Goal: Information Seeking & Learning: Check status

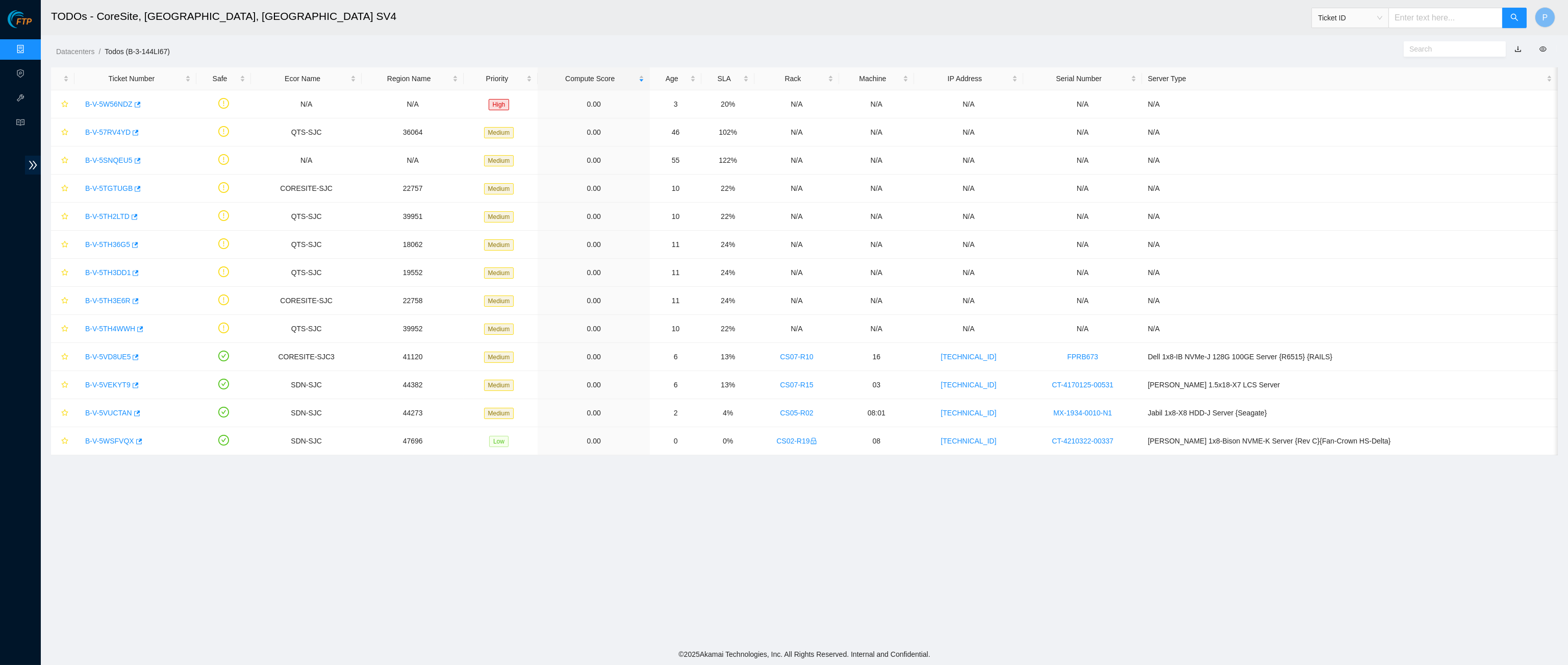
click at [818, 55] on ol "Datacenters / Todos (B-3-144LI67) /" at bounding box center [621, 52] width 1131 height 12
click at [29, 51] on link "Data Centers" at bounding box center [50, 50] width 42 height 8
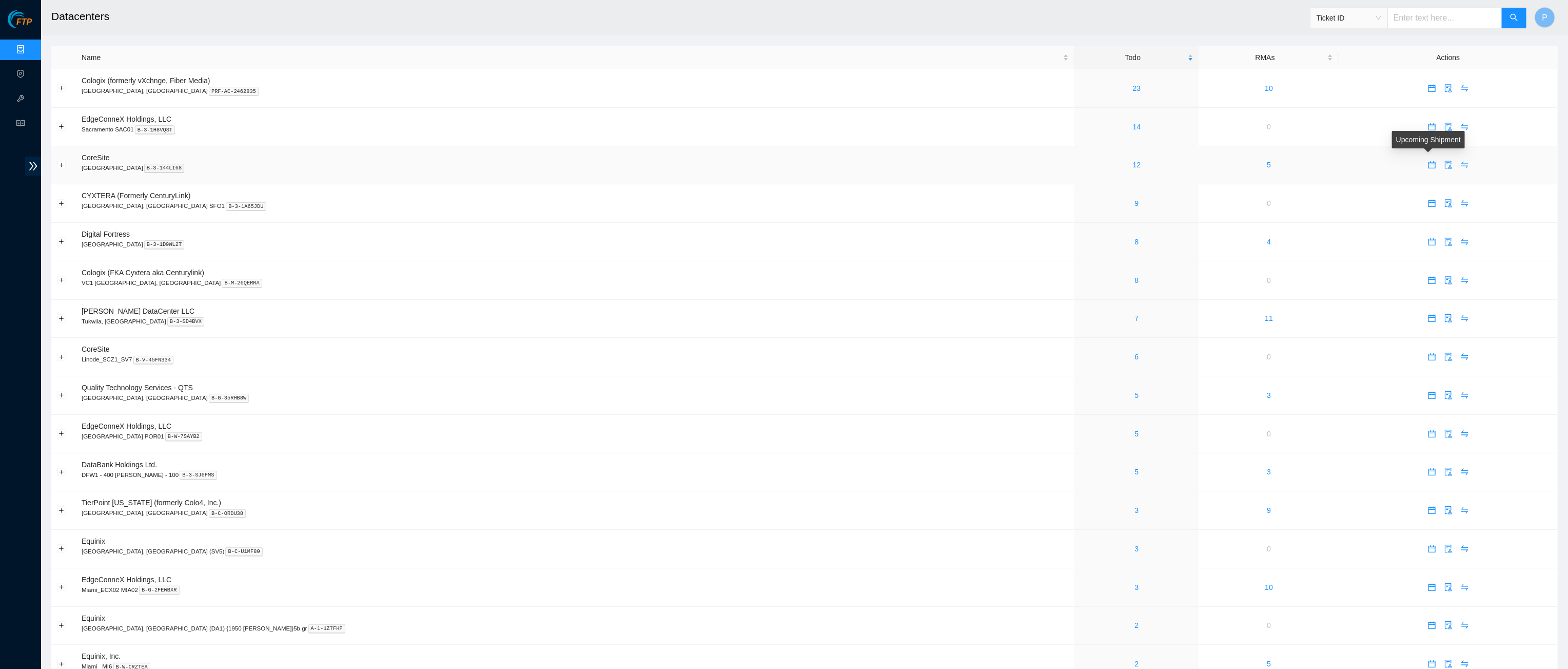
click at [1461, 163] on icon "swap" at bounding box center [1464, 164] width 7 height 7
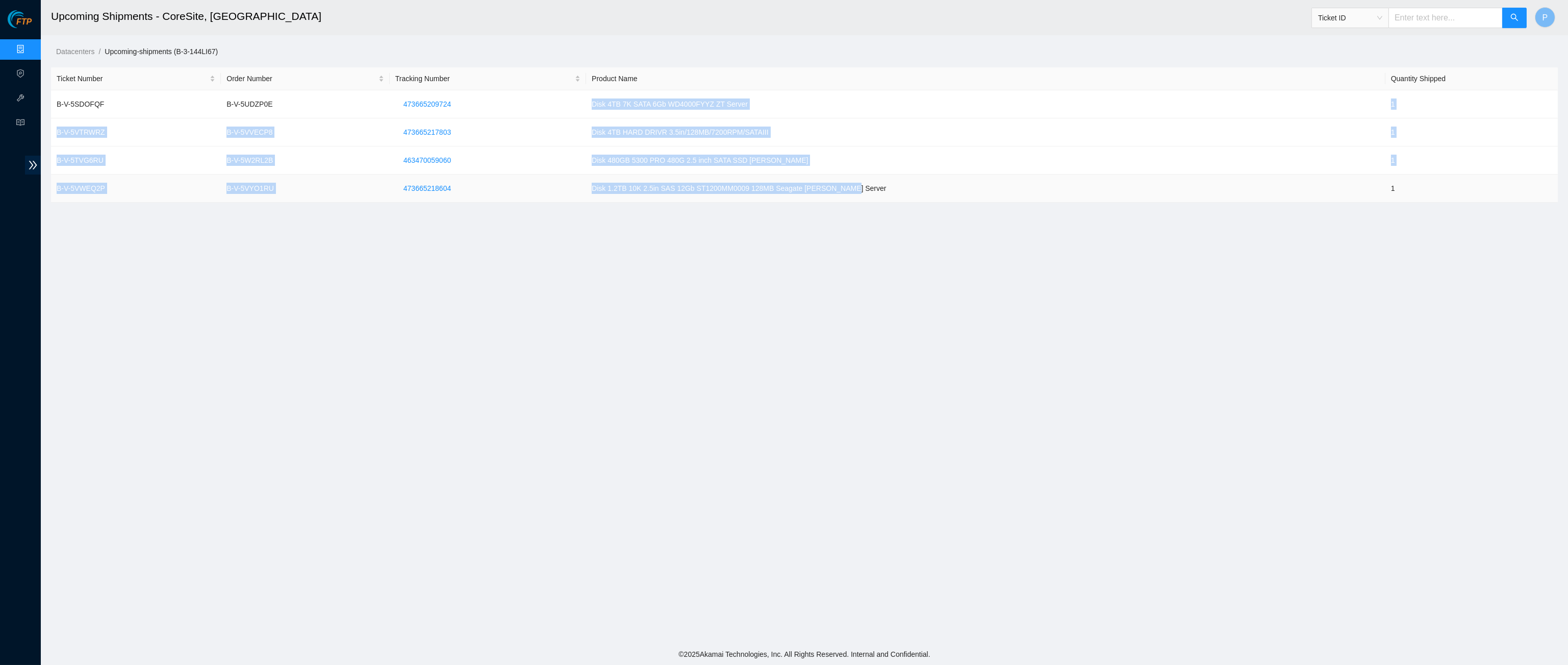
drag, startPoint x: 593, startPoint y: 102, endPoint x: 662, endPoint y: 199, distance: 119.0
click at [662, 199] on tbody "B-V-5SDOFQF B-V-5UDZP0E 473665209724 Disk 4TB 7K SATA 6Gb WD4000FYYZ ZT Server …" at bounding box center [804, 146] width 1507 height 112
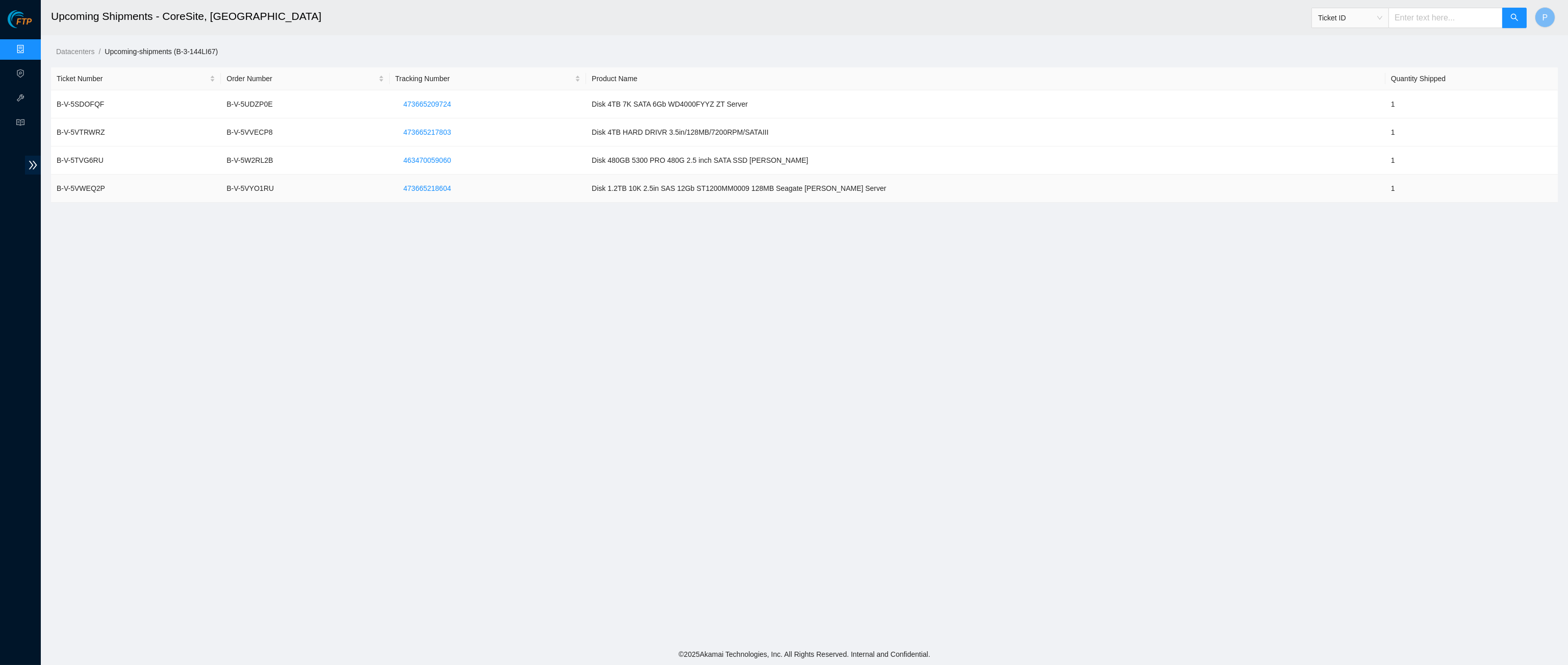
click at [661, 176] on td "Disk 1.2TB 10K 2.5in SAS 12Gb ST1200MM0009 128MB Seagate Ciara Server" at bounding box center [986, 188] width 799 height 28
drag, startPoint x: 233, startPoint y: 103, endPoint x: 322, endPoint y: 105, distance: 89.0
click at [322, 105] on tr "B-V-5SDOFQF B-V-5UDZP0E 473665209724 Disk 4TB 7K SATA 6Gb WD4000FYYZ ZT Server 1" at bounding box center [804, 104] width 1507 height 28
click at [1414, 30] on div "Ticket ID" at bounding box center [1419, 18] width 216 height 33
click at [1416, 18] on input "text" at bounding box center [1446, 18] width 115 height 20
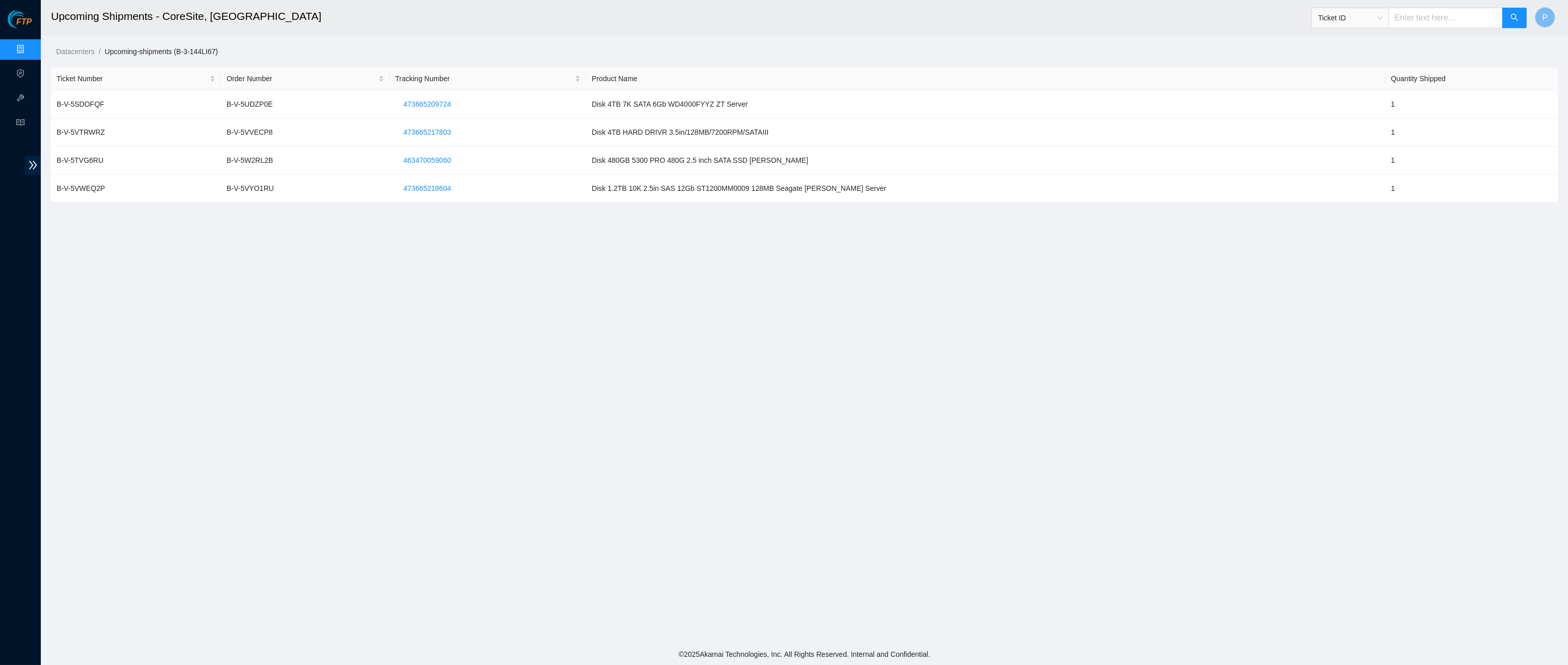
paste input "B-V-5GJHFMH"
type input "B-V-5GJHFMH"
click at [1525, 13] on button "button" at bounding box center [1514, 18] width 24 height 20
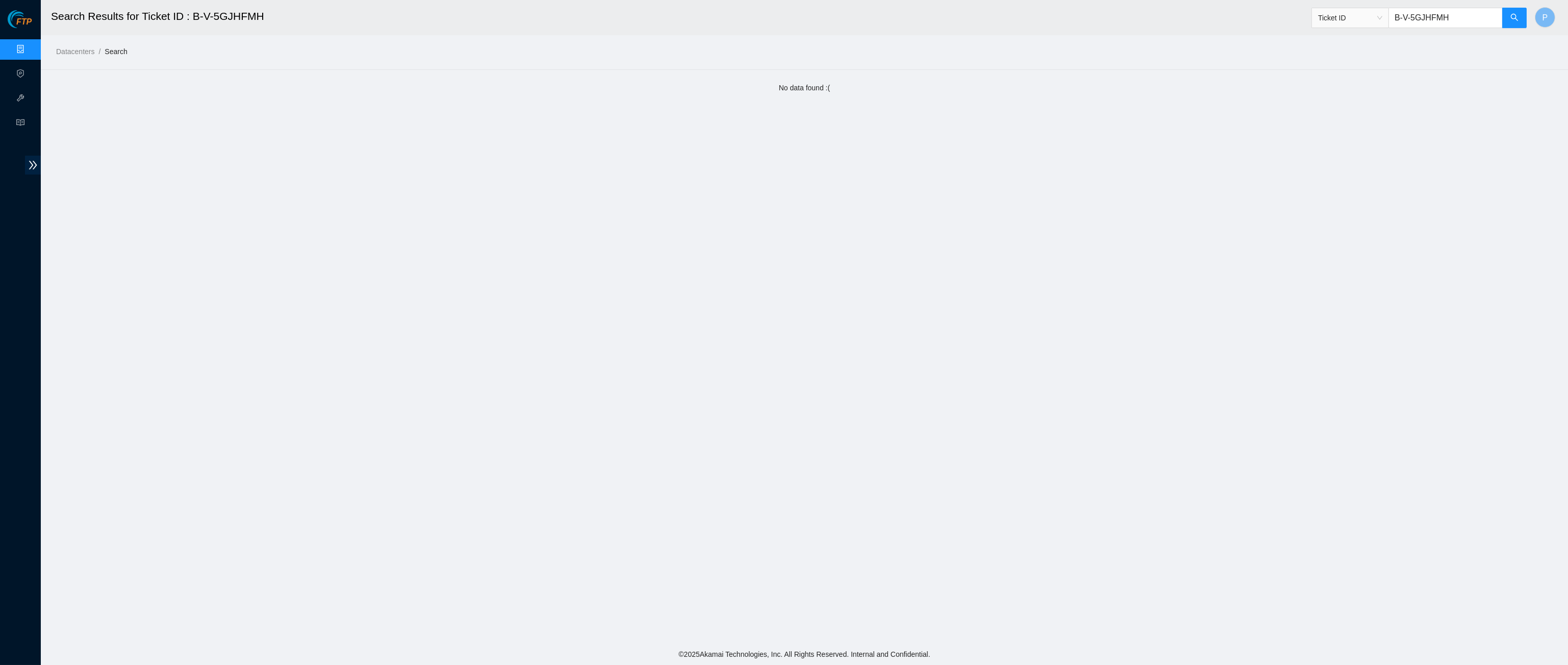
click at [1439, 18] on input "B-V-5GJHFMH" at bounding box center [1446, 18] width 115 height 20
paste input "W-ZOR929"
type input "B-W-ZOR929"
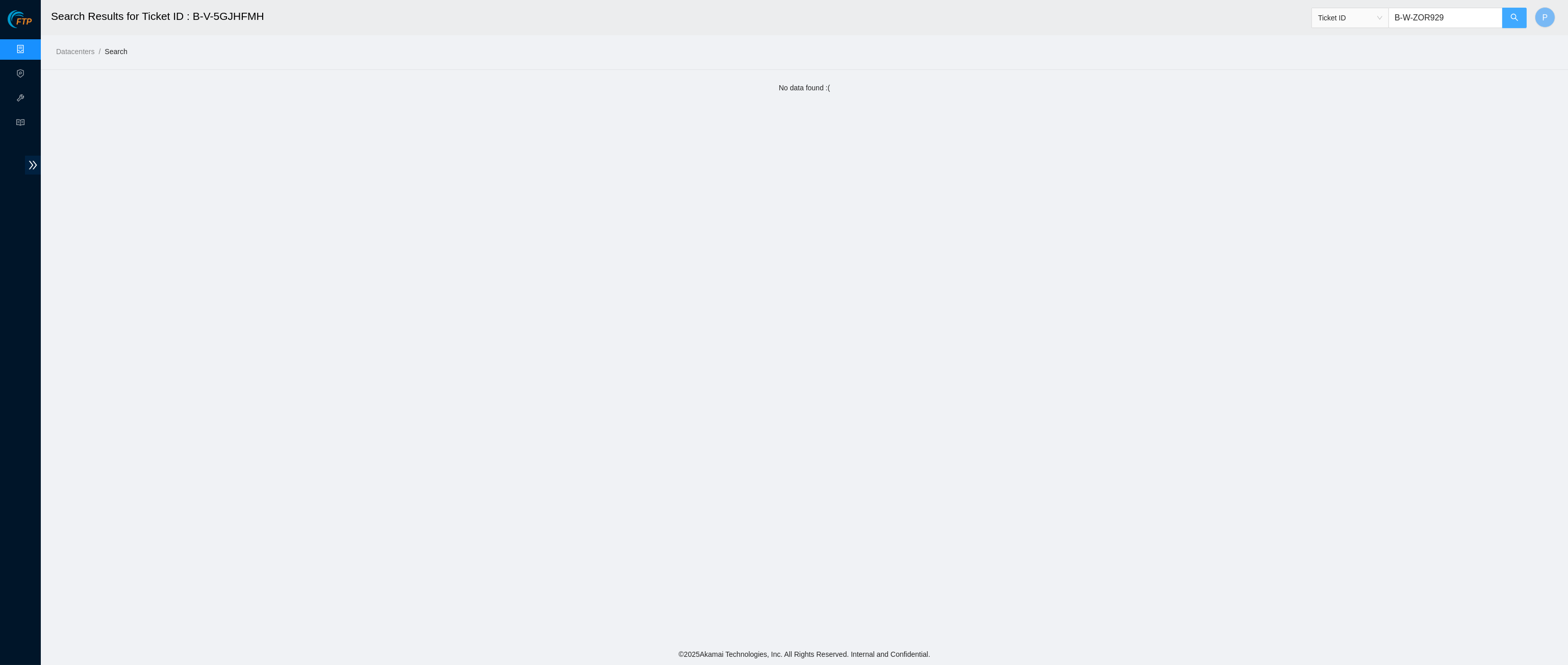
click at [1517, 21] on icon "search" at bounding box center [1514, 18] width 8 height 8
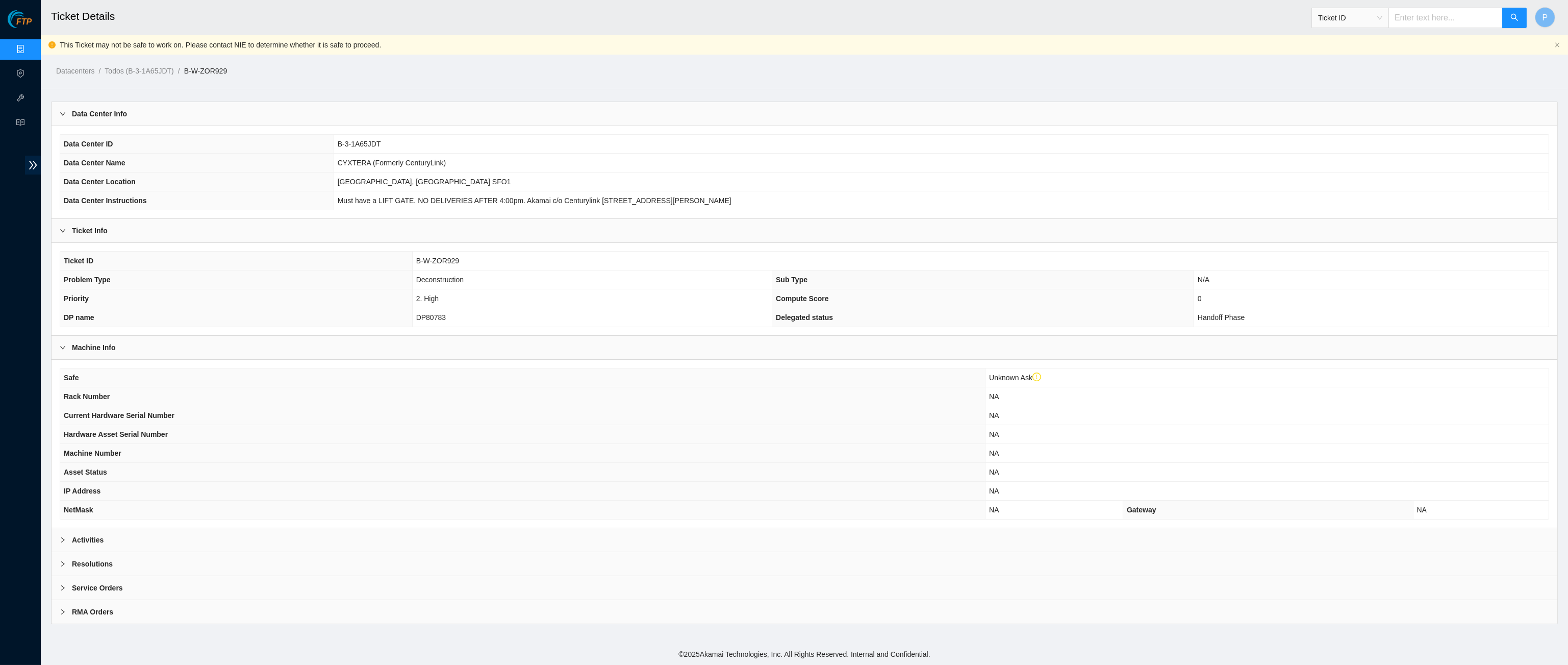
click at [696, 528] on div "Activities" at bounding box center [804, 540] width 1506 height 23
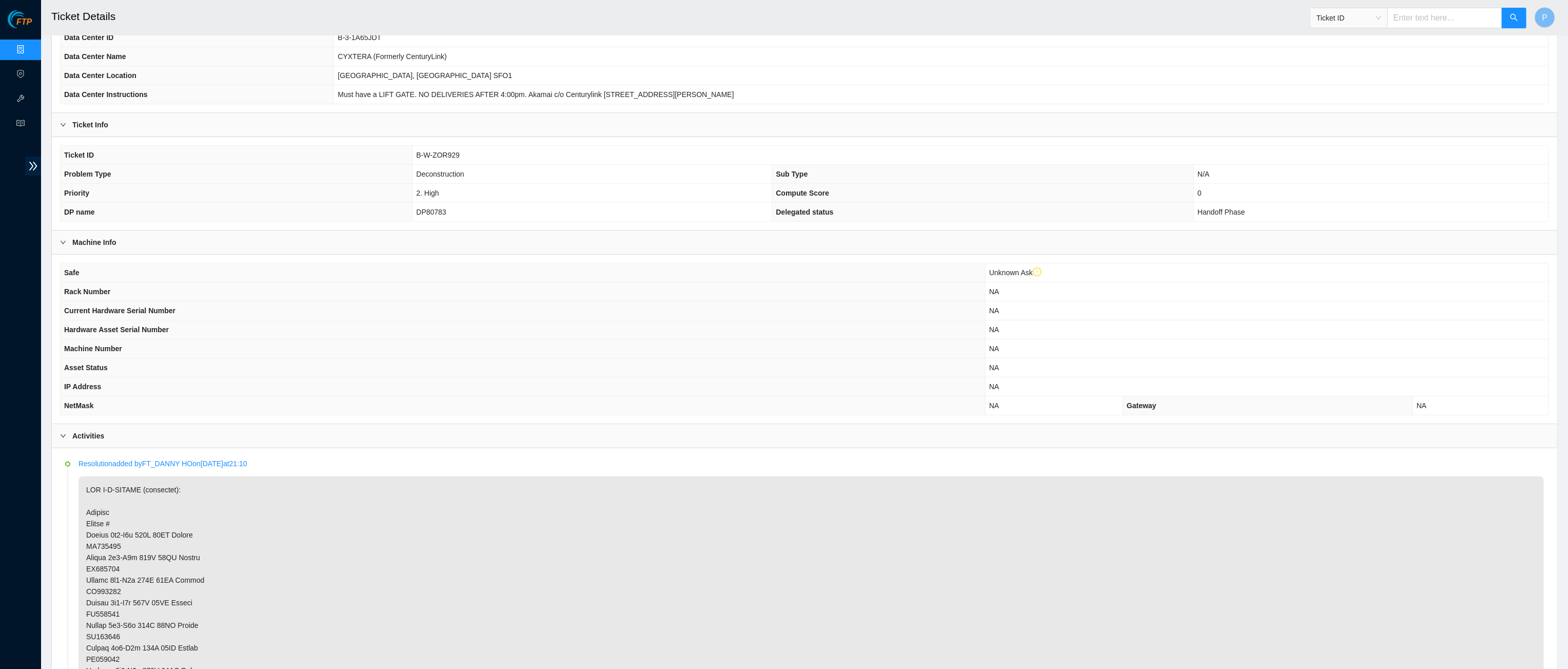
scroll to position [83, 0]
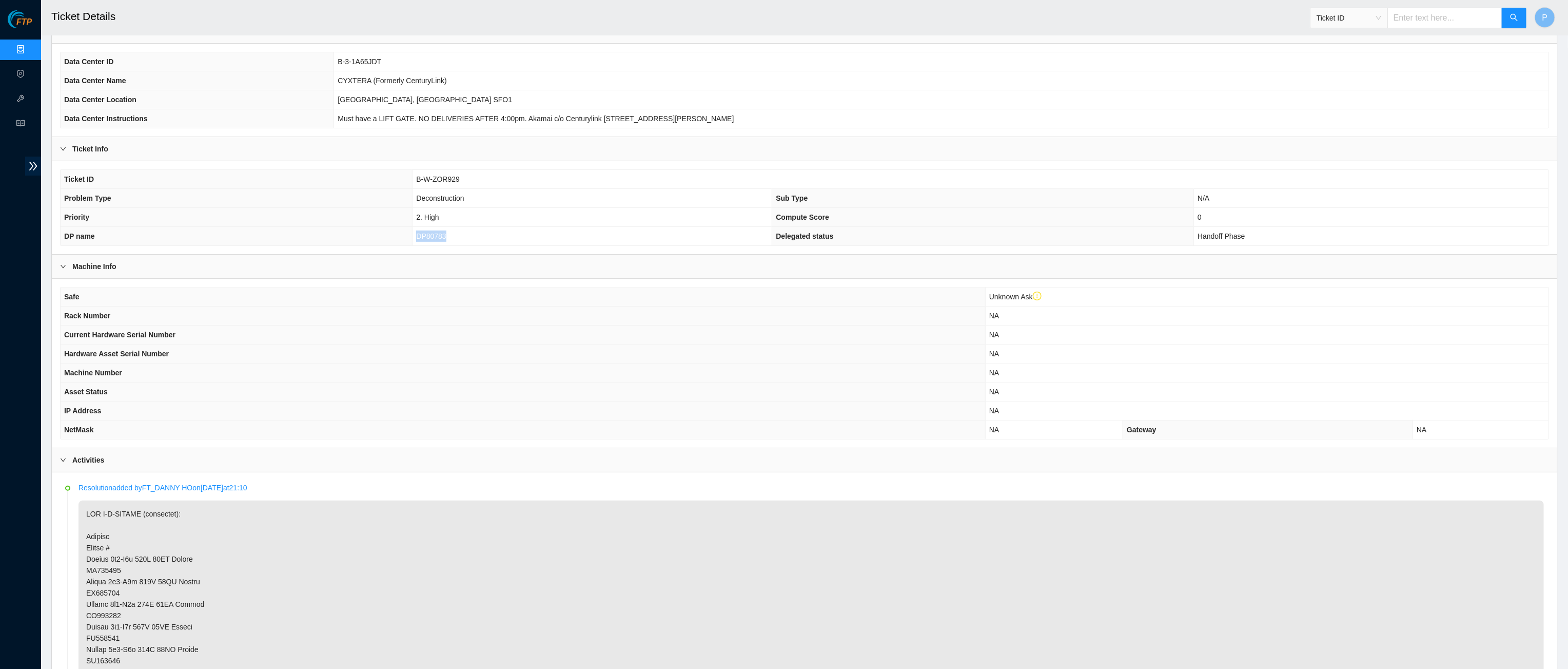
drag, startPoint x: 453, startPoint y: 231, endPoint x: 413, endPoint y: 232, distance: 40.0
click at [413, 232] on td "DP80783" at bounding box center [593, 236] width 360 height 19
copy span "DP80783"
click at [1413, 24] on input "text" at bounding box center [1446, 18] width 115 height 21
paste input "B-V-5F7ZDID"
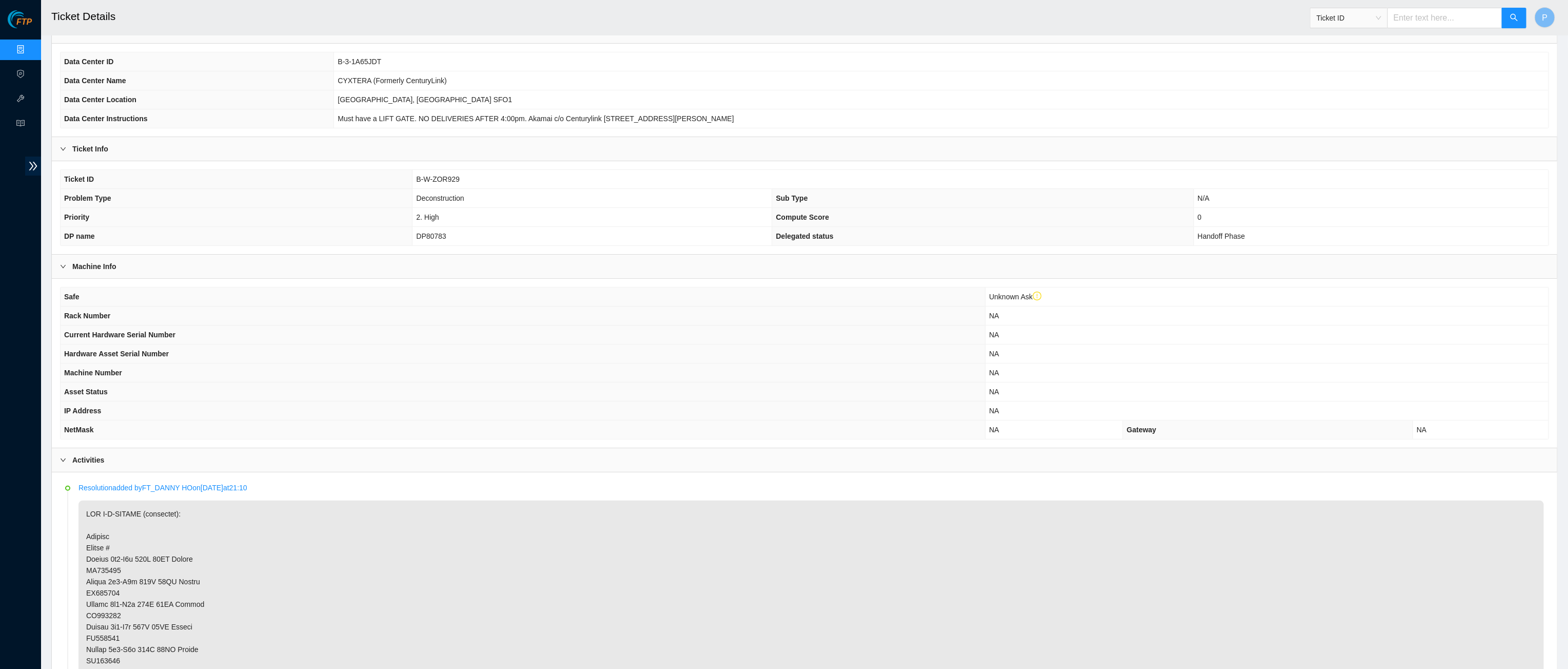
type input "B-V-5F7ZDID"
click at [1508, 26] on button "button" at bounding box center [1514, 18] width 24 height 21
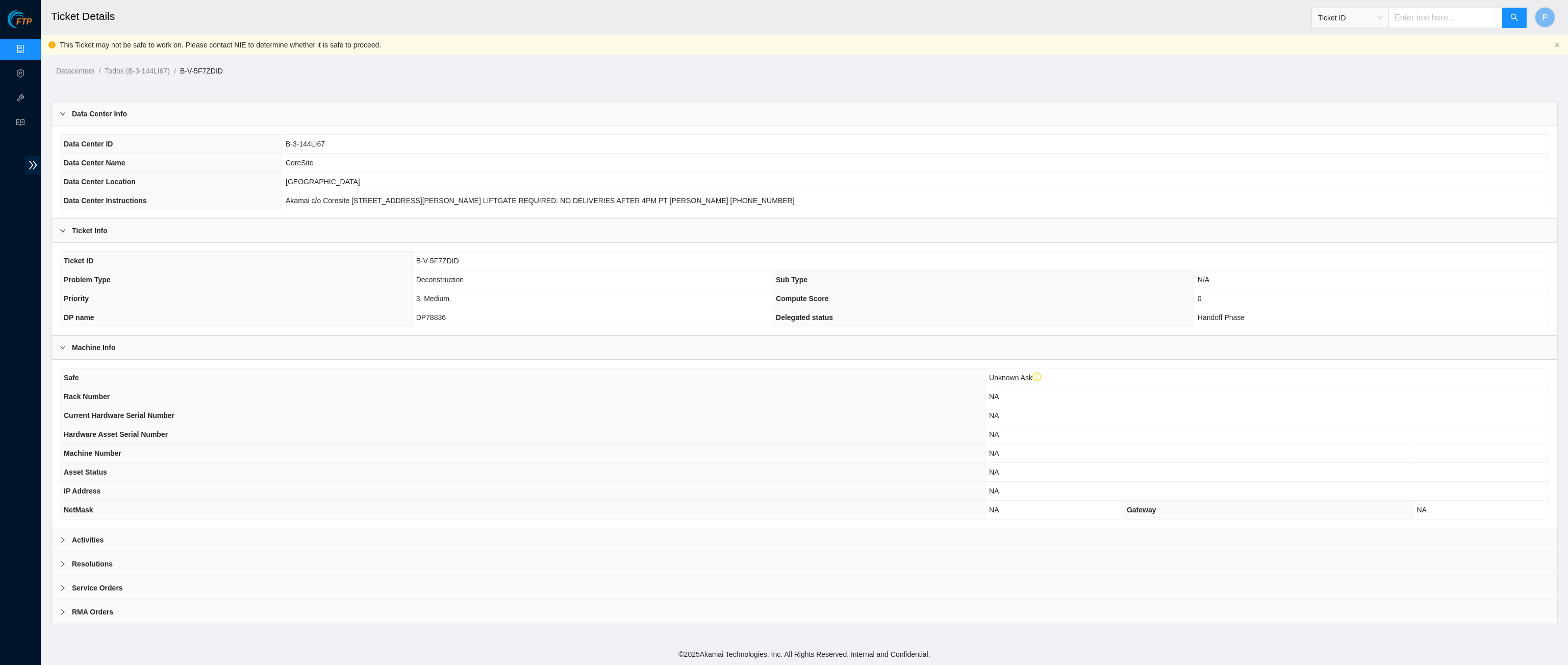
click at [390, 539] on div "Activities" at bounding box center [804, 540] width 1506 height 23
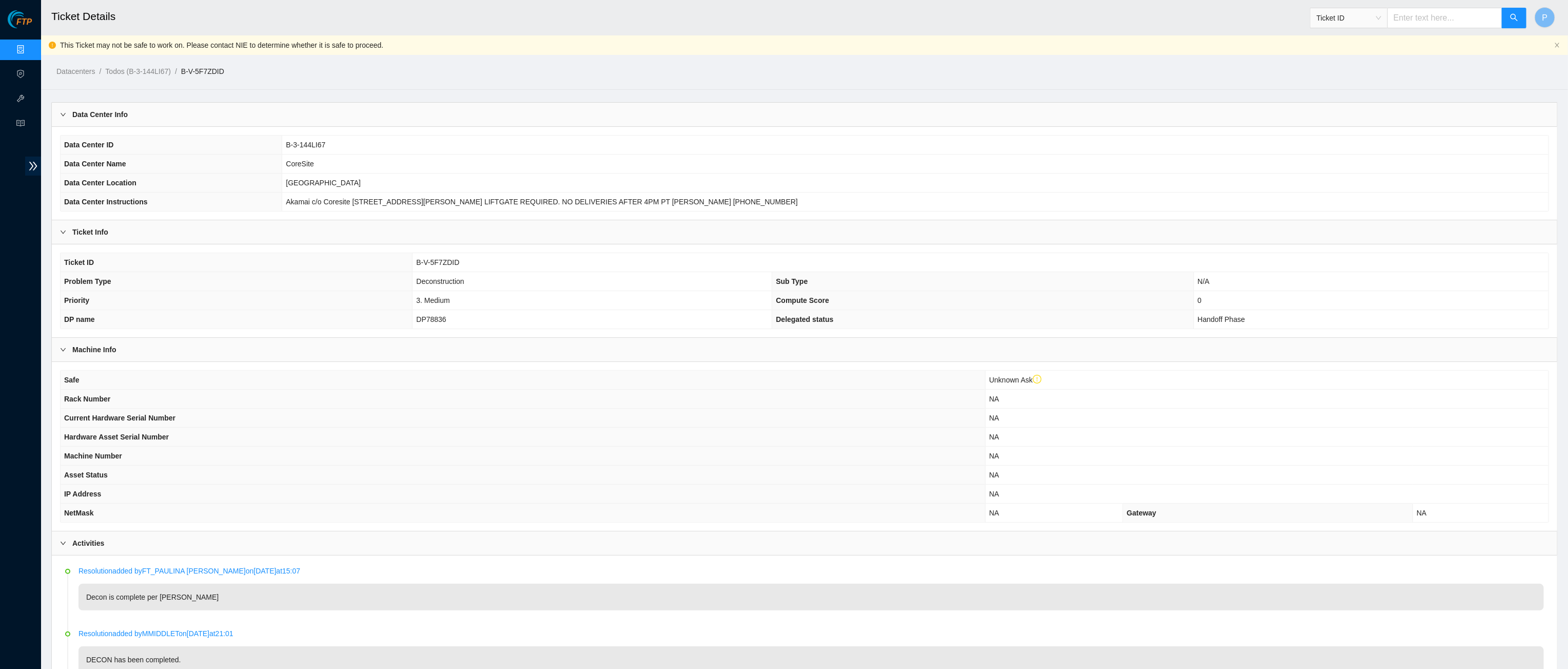
click at [1405, 18] on input "text" at bounding box center [1446, 18] width 115 height 21
paste input "B-V-5VD8UE5"
type input "B-V-5VD8UE5"
click at [1510, 20] on icon "search" at bounding box center [1514, 18] width 8 height 8
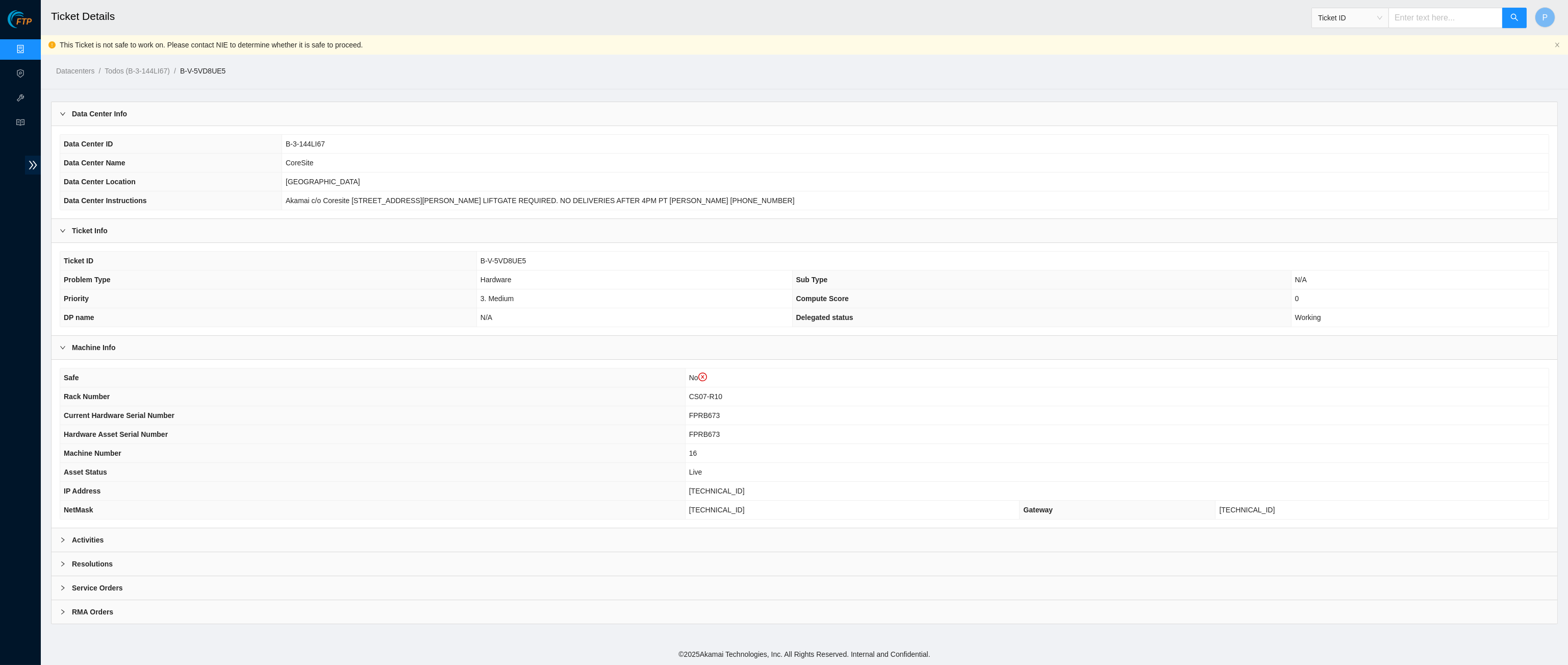
click at [402, 529] on div "Activities" at bounding box center [804, 540] width 1506 height 23
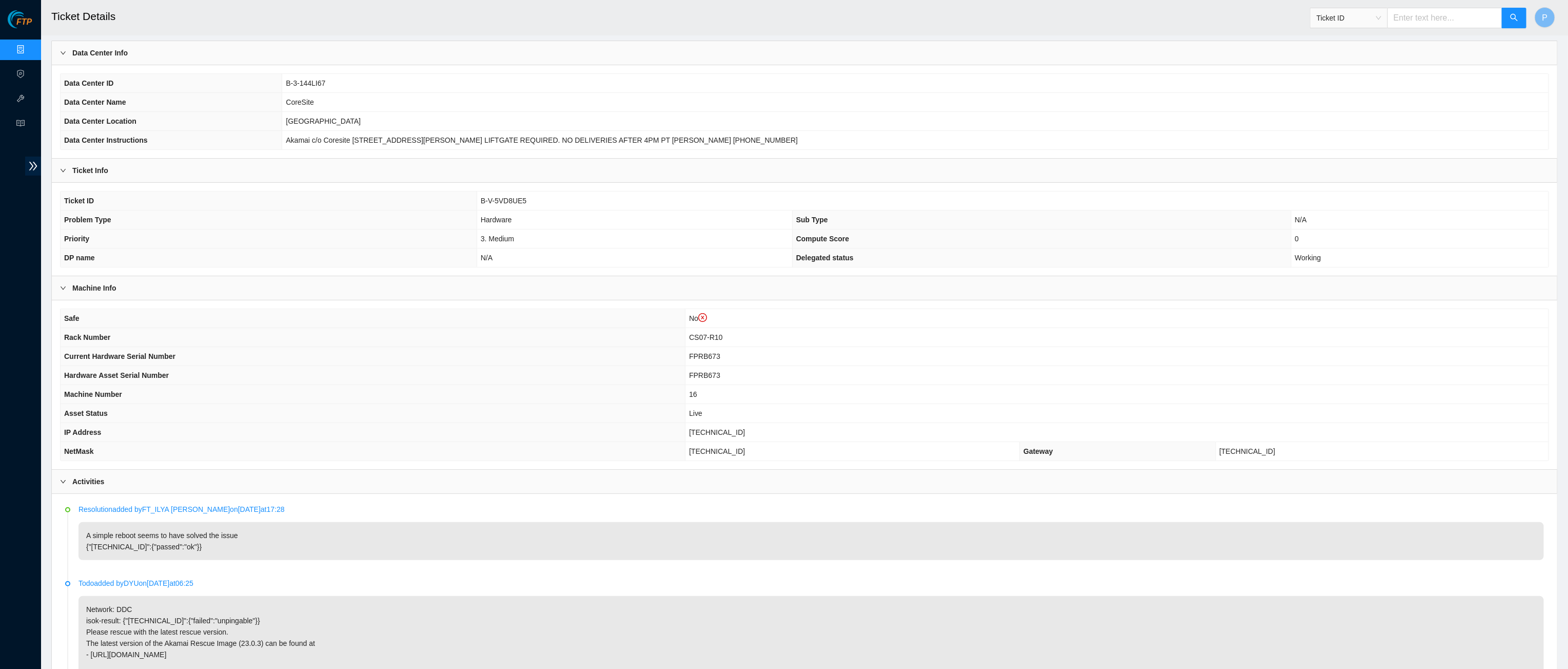
scroll to position [41, 0]
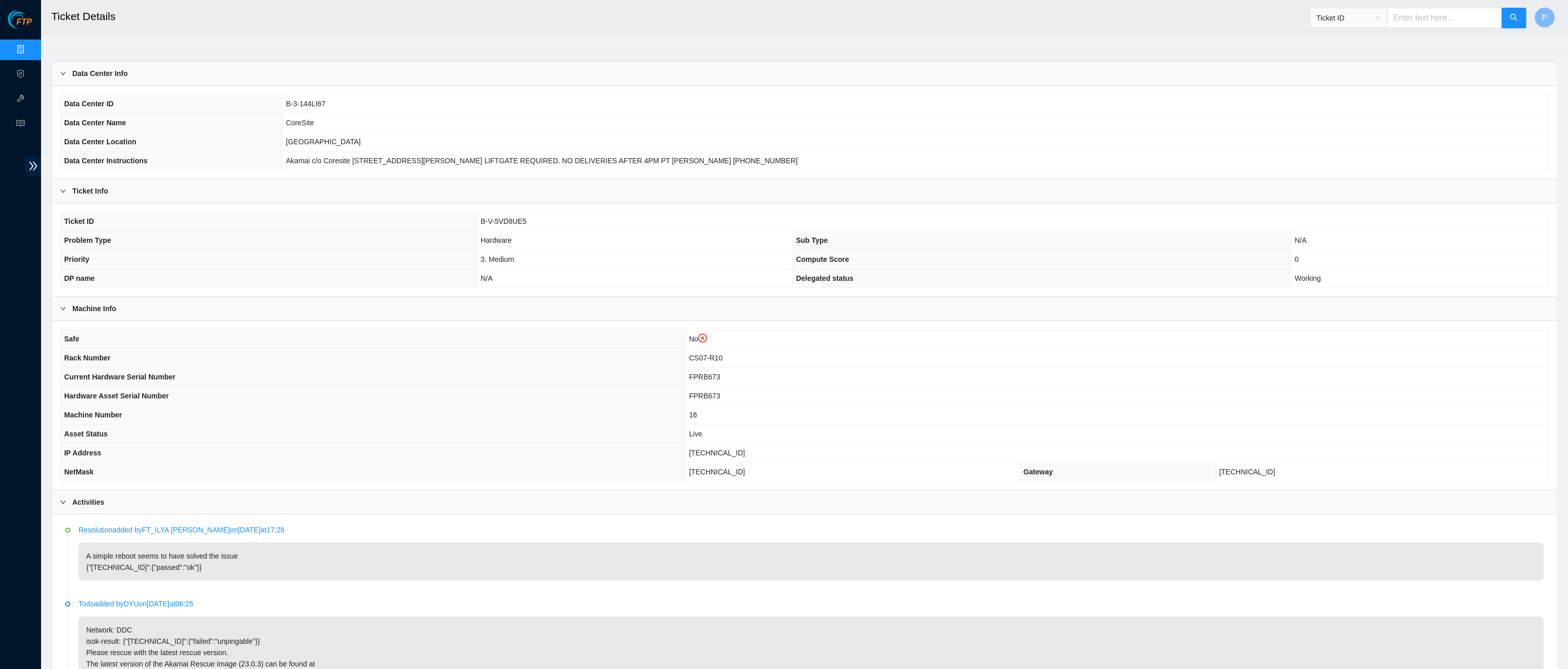
click at [1415, 20] on input "text" at bounding box center [1446, 18] width 115 height 21
paste input "B-W-16G3QGP"
type input "B-W-16G3QGP"
click at [1514, 22] on icon "search" at bounding box center [1514, 18] width 8 height 8
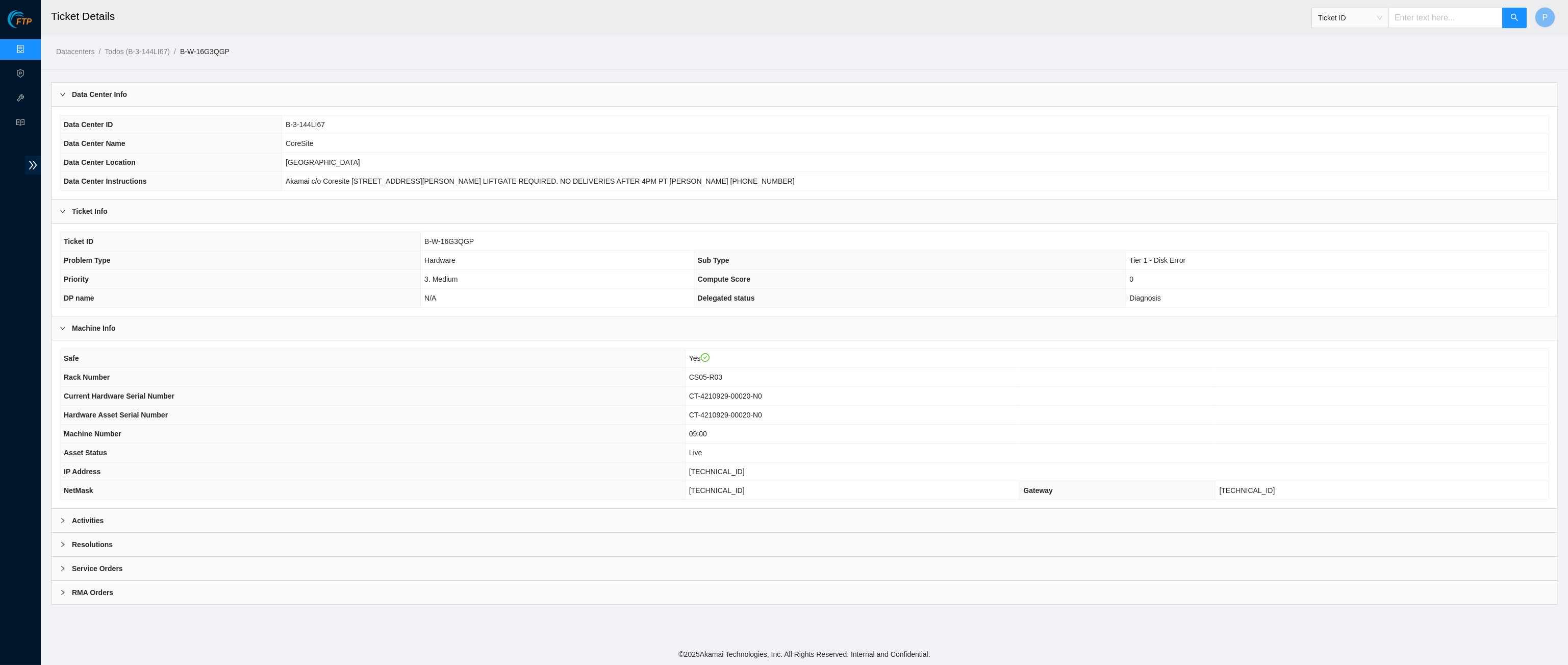
click at [542, 512] on div "Activities" at bounding box center [804, 520] width 1506 height 23
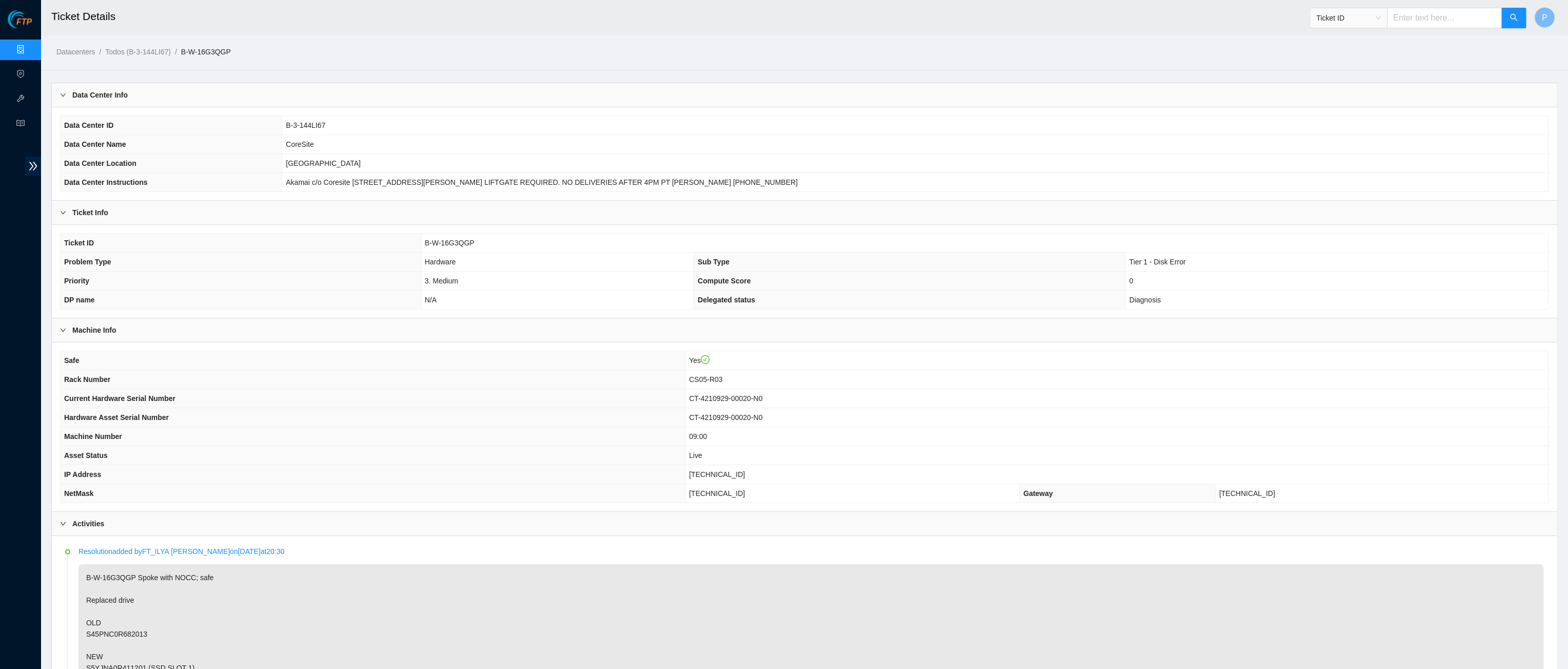
click at [1462, 22] on input "text" at bounding box center [1446, 18] width 115 height 21
paste input "B-W-ZORWVH"
type input "B-W-ZORWVH"
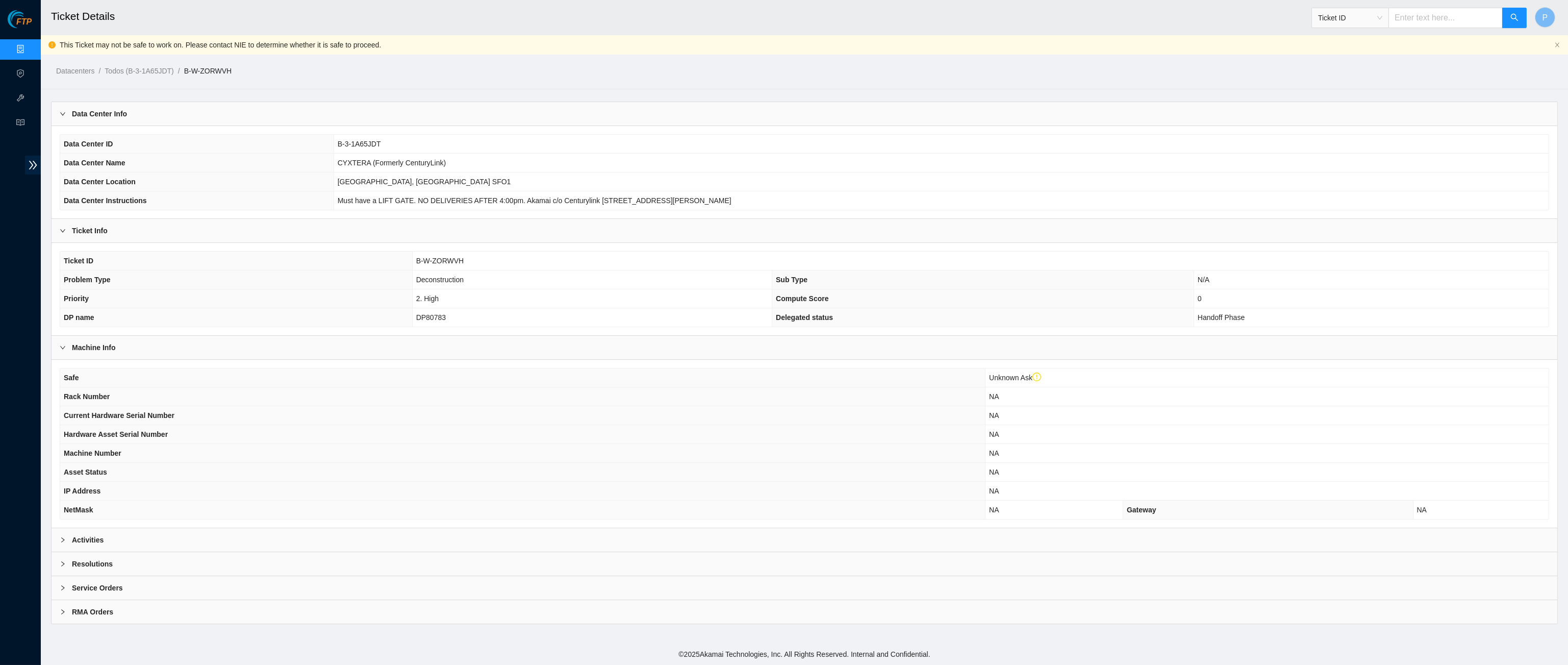
click at [479, 528] on div "Activities" at bounding box center [804, 540] width 1506 height 23
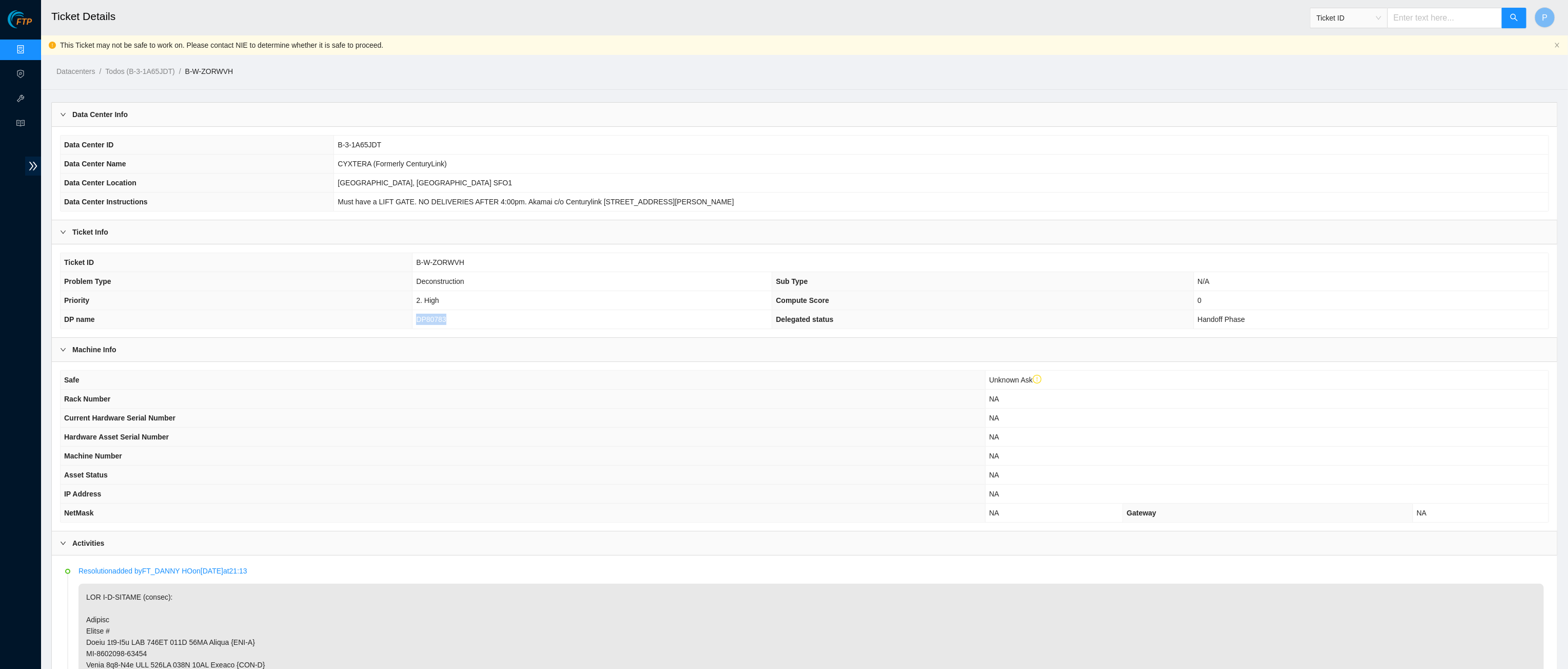
drag, startPoint x: 451, startPoint y: 312, endPoint x: 413, endPoint y: 312, distance: 38.0
click at [413, 312] on td "DP80783" at bounding box center [593, 319] width 360 height 19
click at [1452, 20] on input "text" at bounding box center [1446, 18] width 115 height 21
paste input "B-W-ZOS40P"
type input "B-W-ZOS40P"
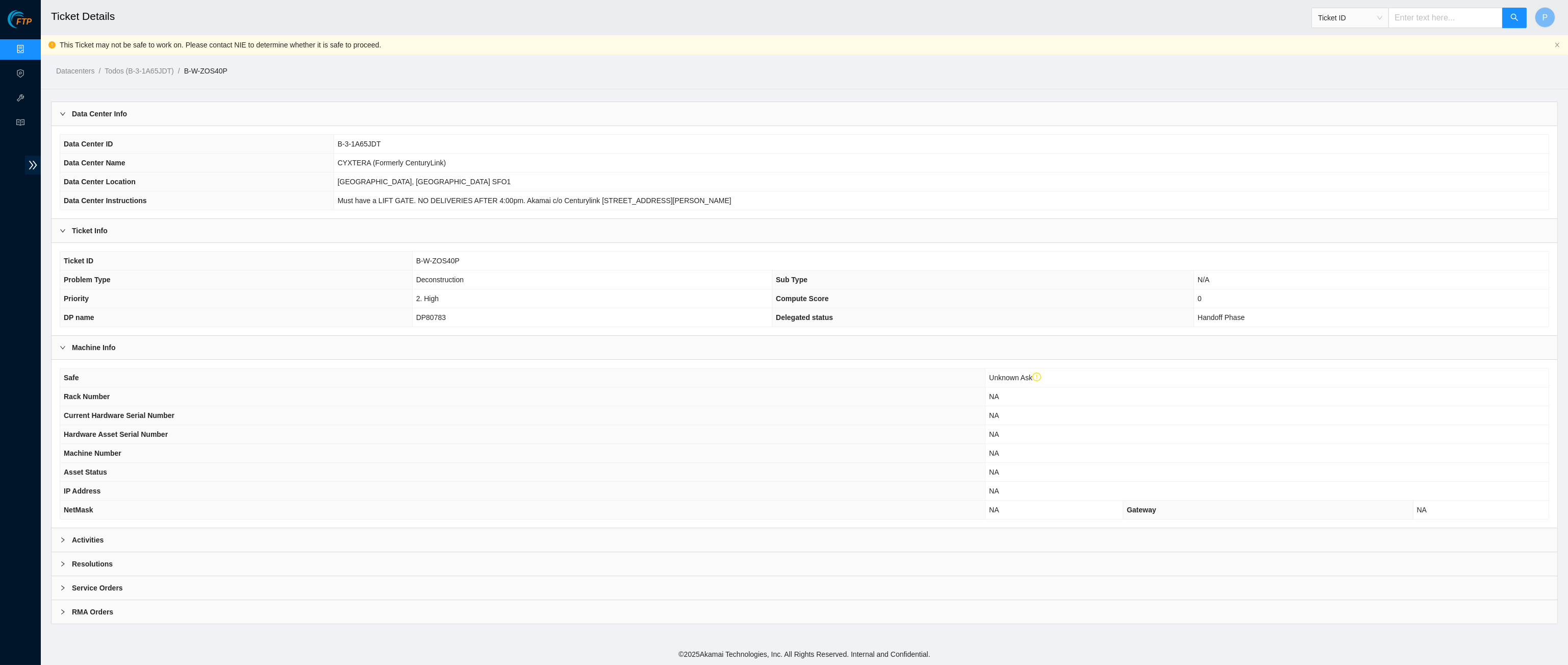
click at [543, 552] on div "Resolutions" at bounding box center [804, 564] width 1506 height 23
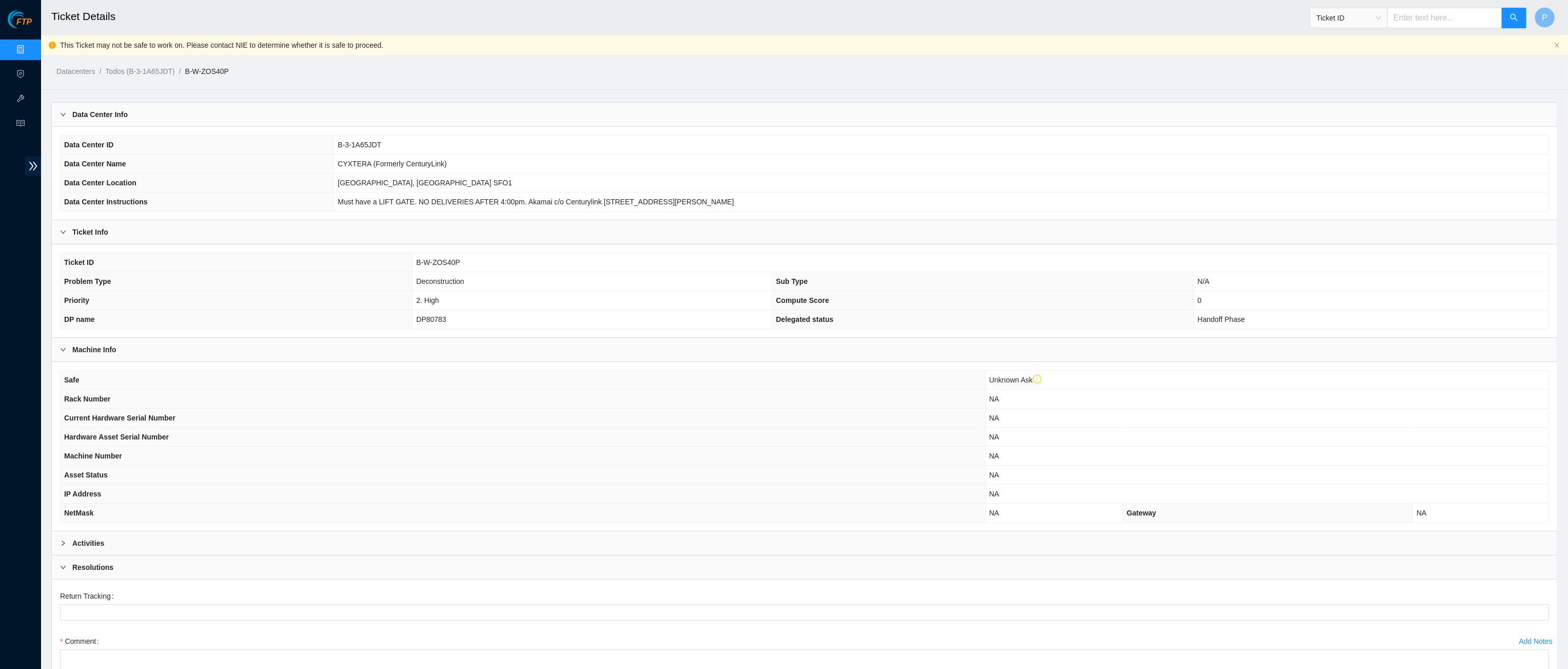
click at [517, 532] on div "Activities" at bounding box center [804, 543] width 1505 height 23
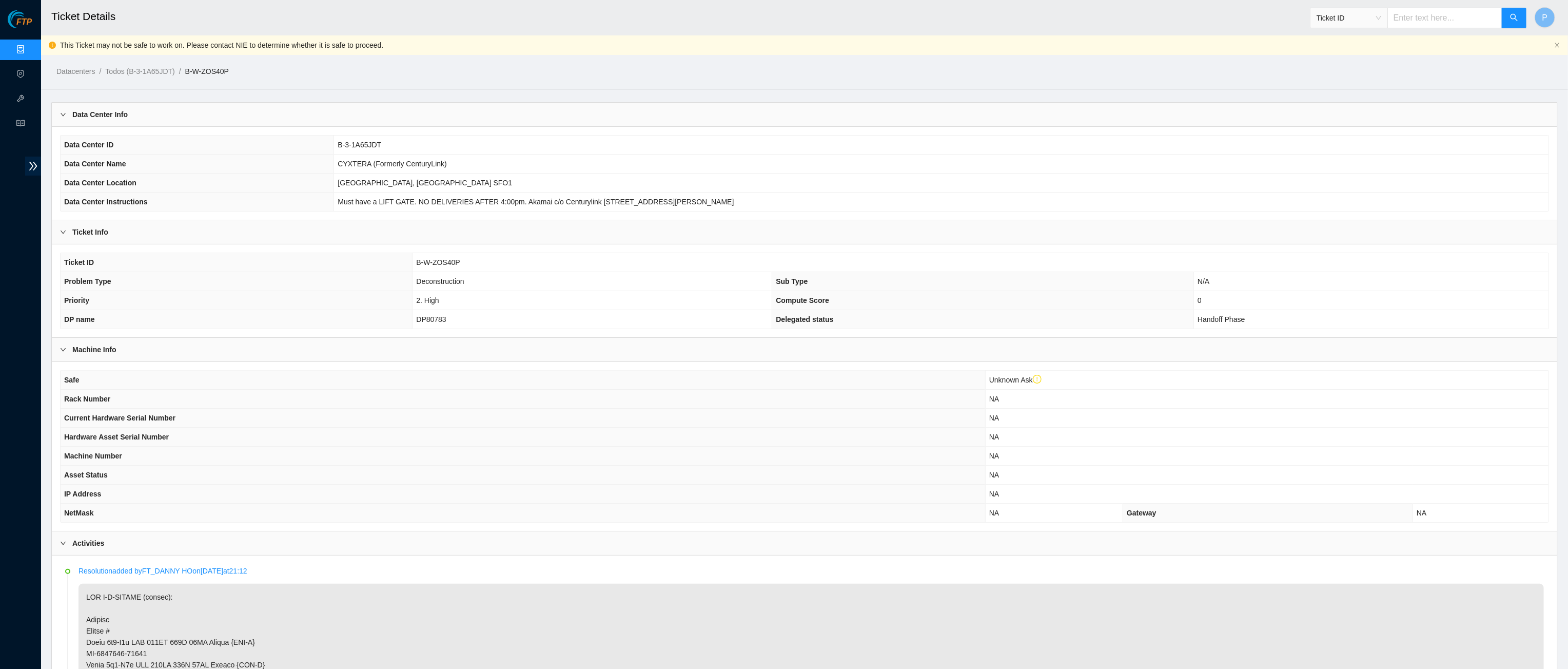
click at [498, 107] on div "Data Center Info" at bounding box center [804, 114] width 1505 height 23
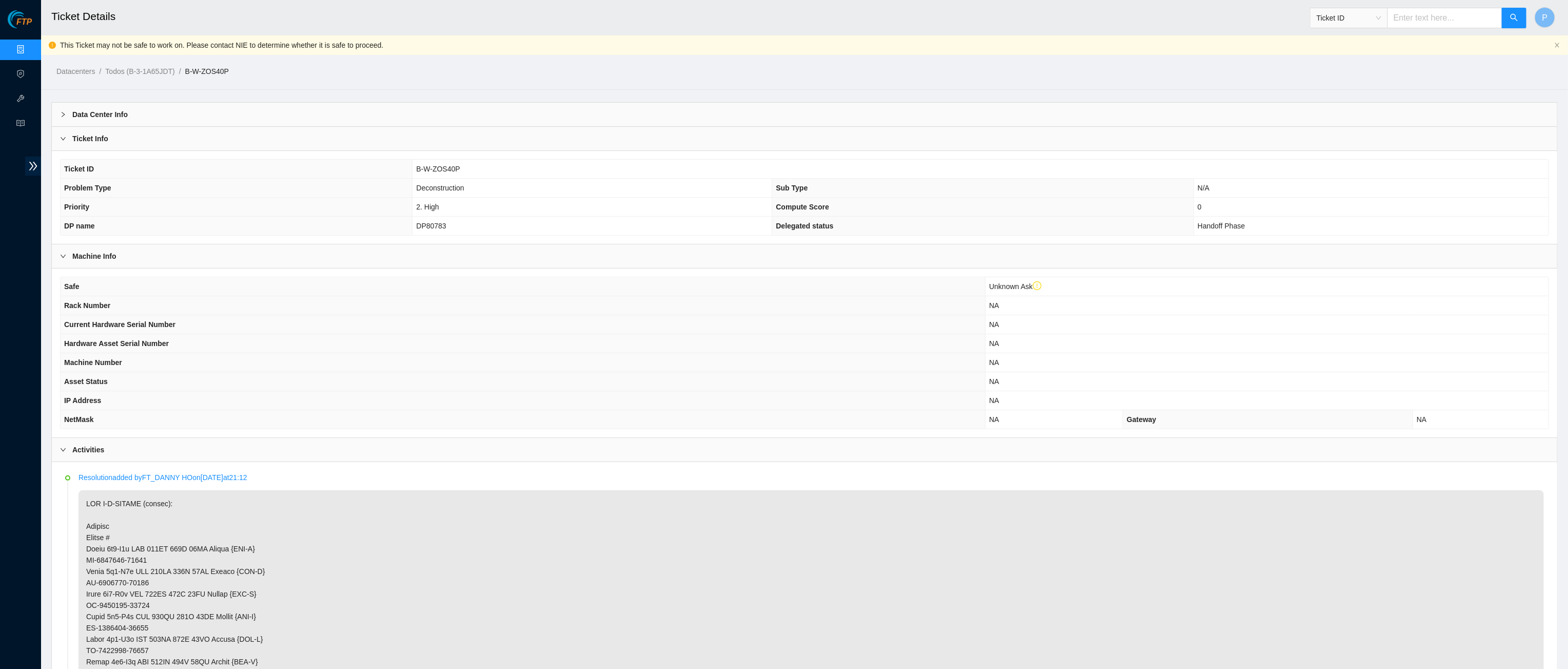
click at [694, 46] on div "Datacenters / Todos (B-3-1A65JDT) / B-W-ZOS40P /" at bounding box center [613, 48] width 1145 height 58
click at [610, 67] on ol "Datacenters / Todos (B-3-1A65JDT) / B-W-ZOS40P /" at bounding box center [621, 71] width 1130 height 12
click at [619, 57] on div "Datacenters / Todos (B-3-1A65JDT) / B-W-ZOS40P /" at bounding box center [613, 48] width 1145 height 58
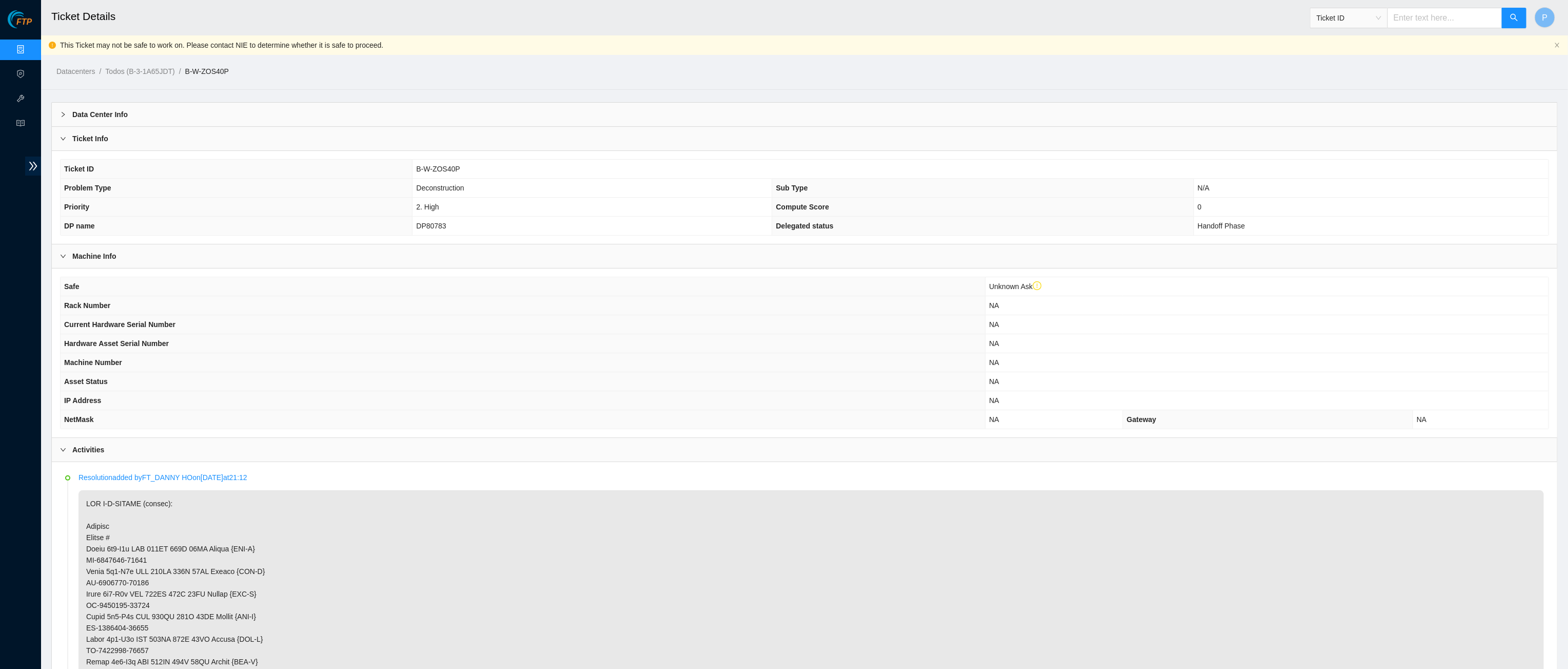
click at [601, 232] on div "Ticket ID B-W-ZOS40P Problem Type Deconstruction Sub Type N/A Priority 2. High …" at bounding box center [804, 198] width 1489 height 76
click at [837, 74] on ol "Datacenters / Todos (B-3-1A65JDT) / B-W-ZOS40P /" at bounding box center [621, 71] width 1130 height 12
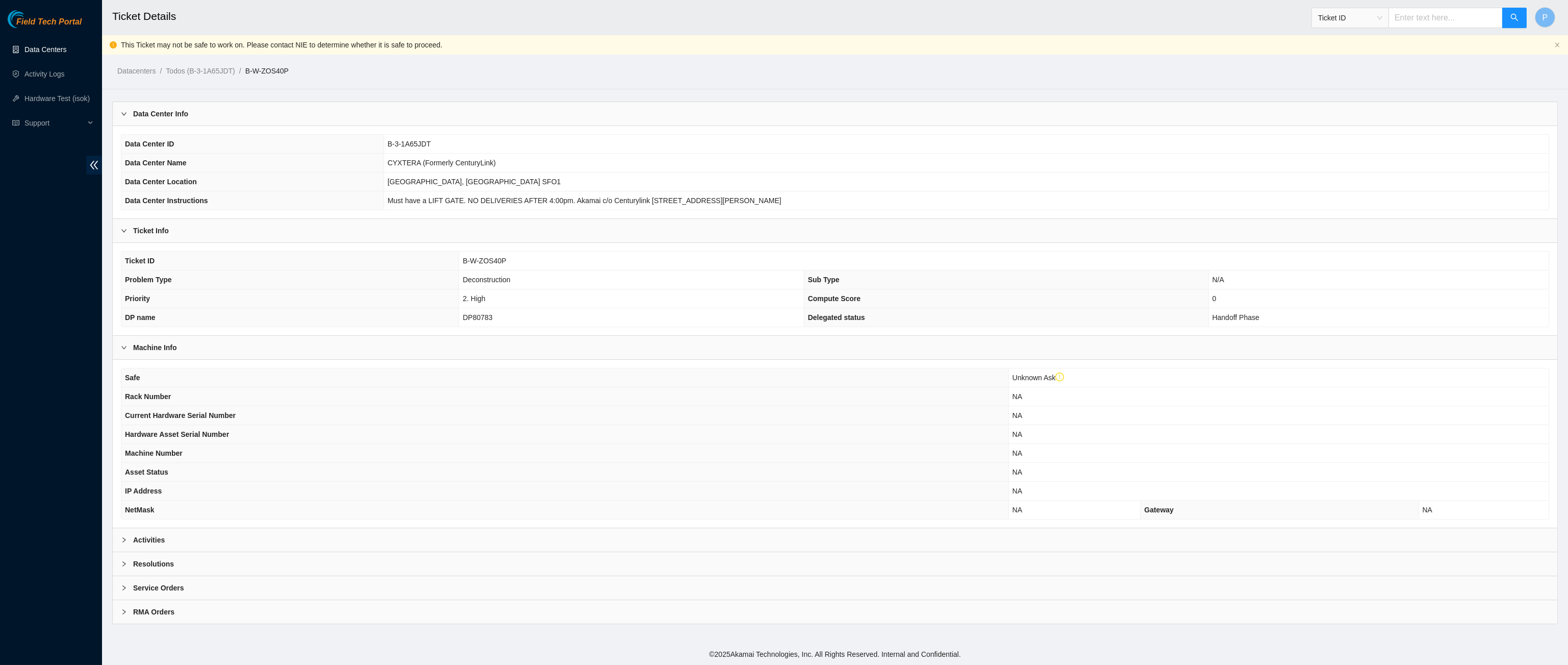
click at [45, 46] on link "Data Centers" at bounding box center [45, 50] width 42 height 8
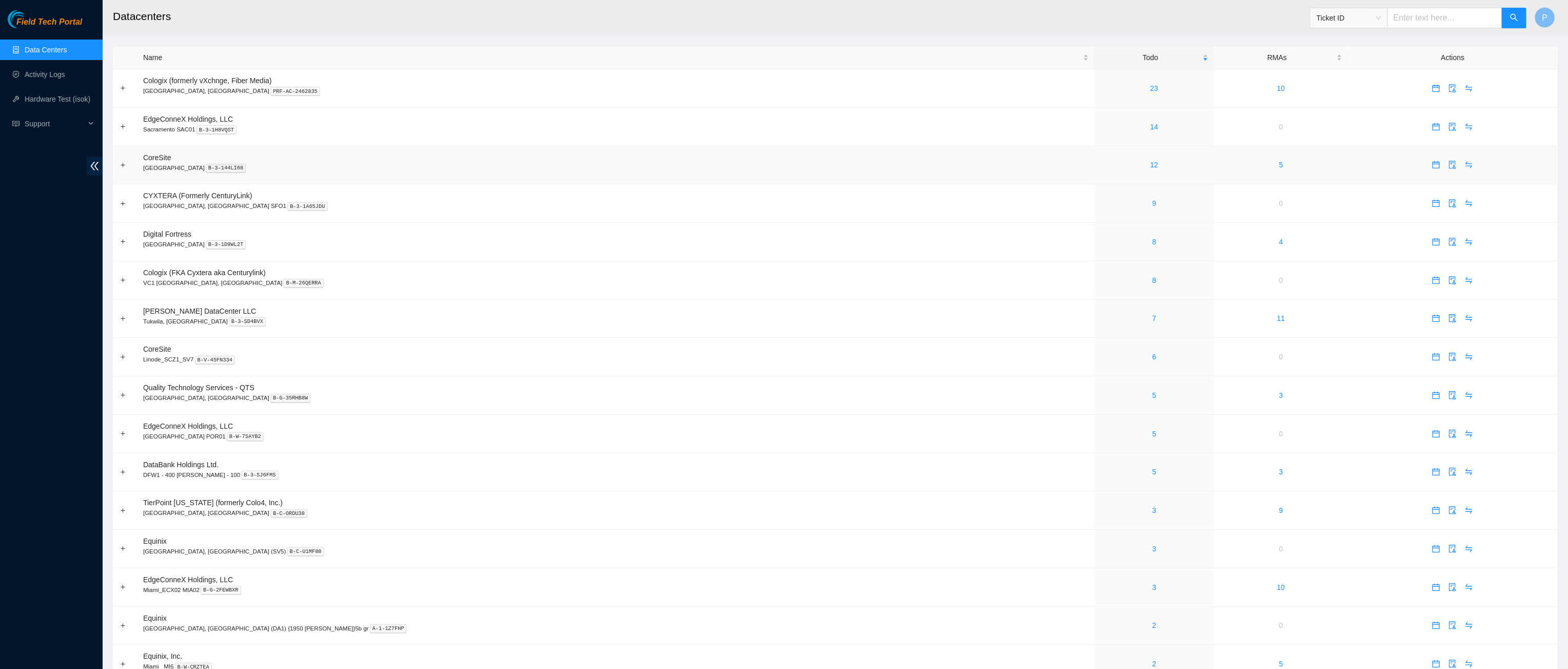
click at [91, 158] on span "double-left" at bounding box center [95, 165] width 16 height 19
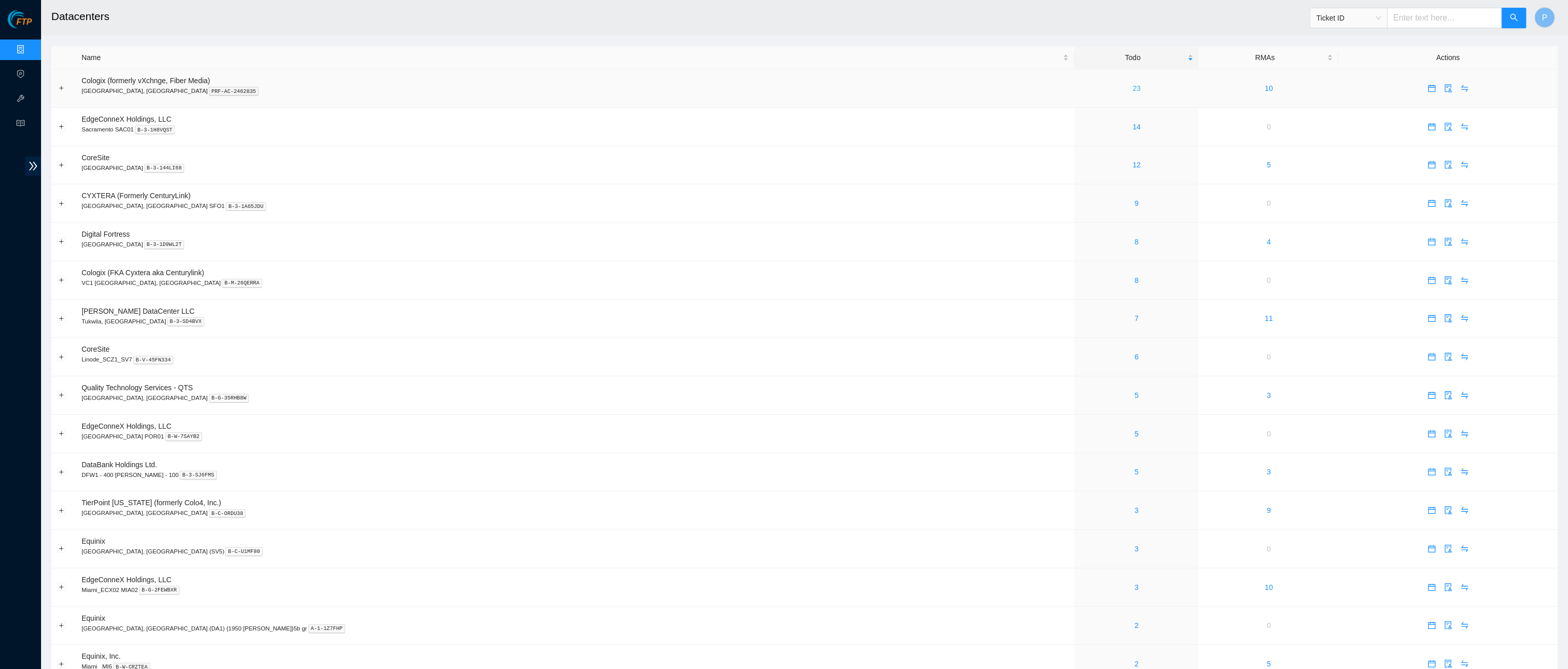
click at [1133, 88] on link "23" at bounding box center [1137, 88] width 8 height 8
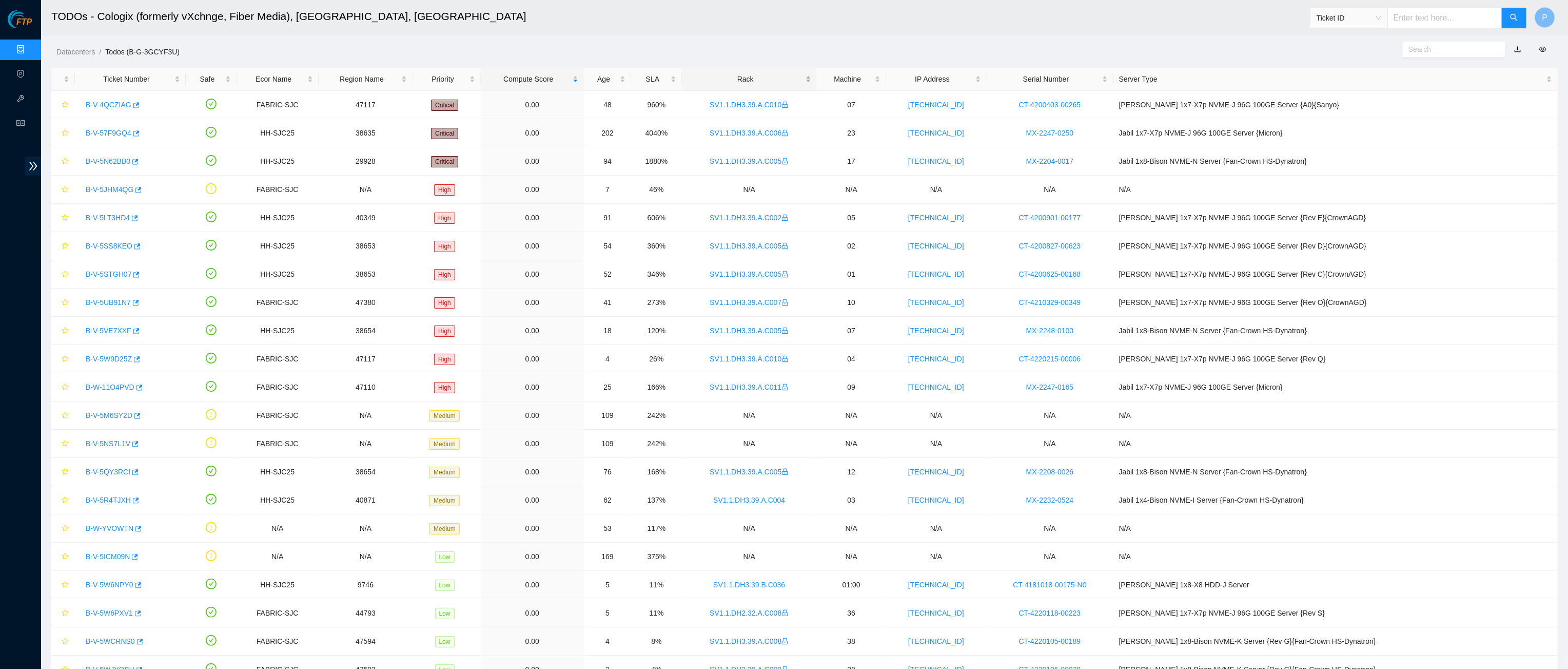
click at [776, 79] on div "Rack" at bounding box center [749, 79] width 123 height 12
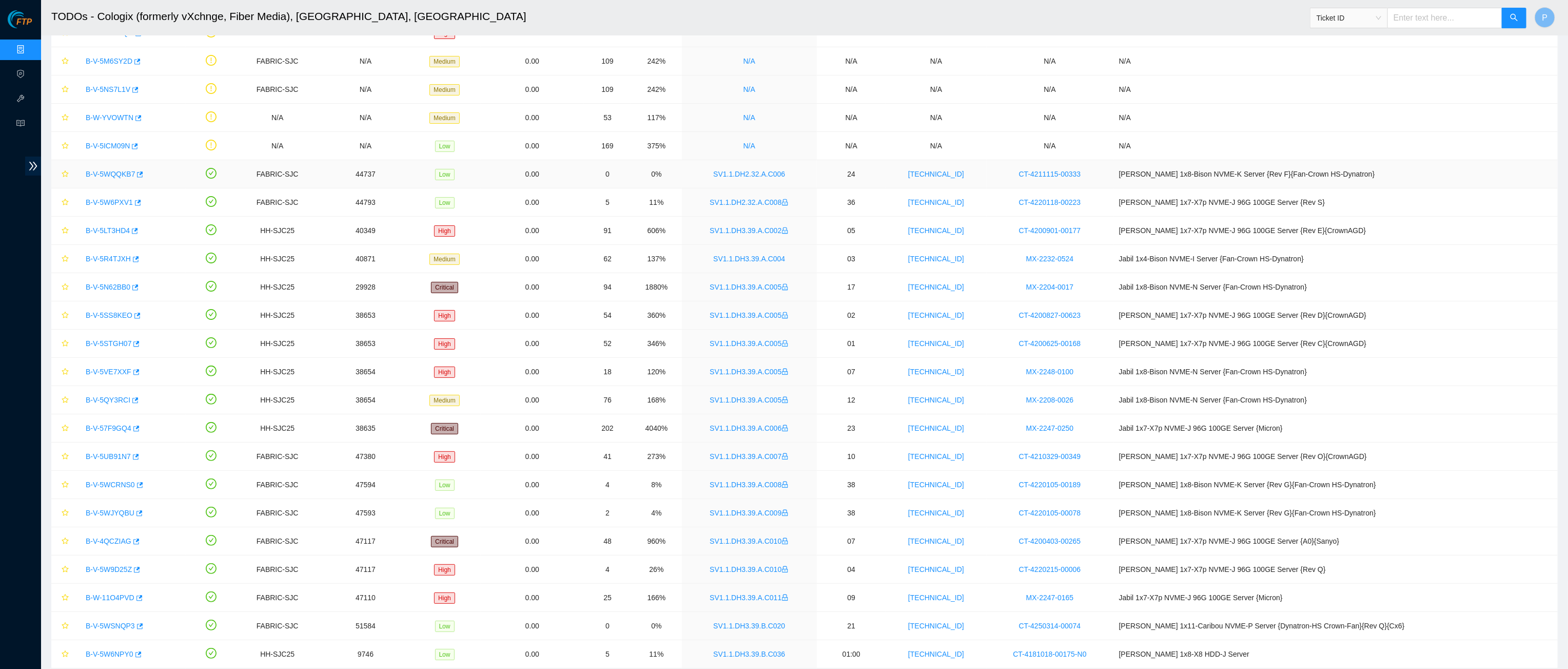
scroll to position [104, 0]
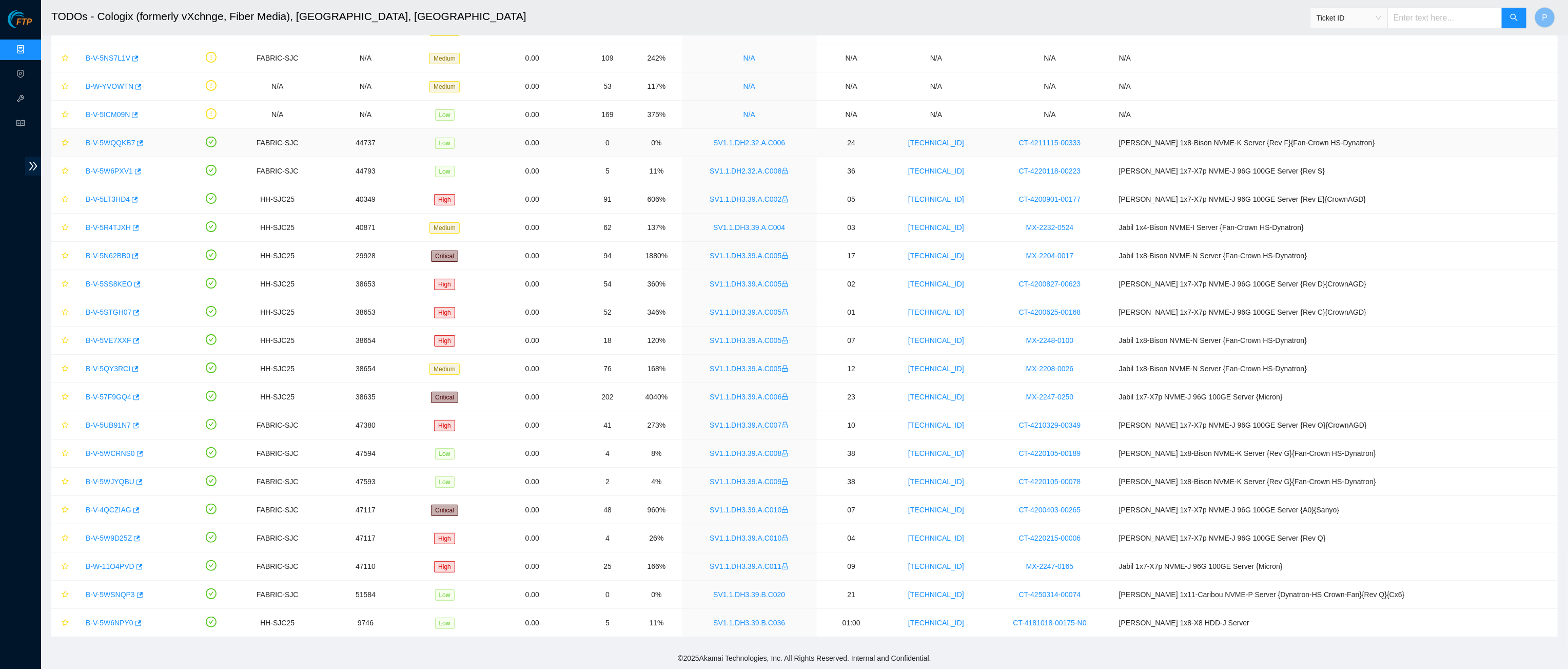
click at [116, 139] on link "B-V-5WQQKB7" at bounding box center [111, 143] width 49 height 8
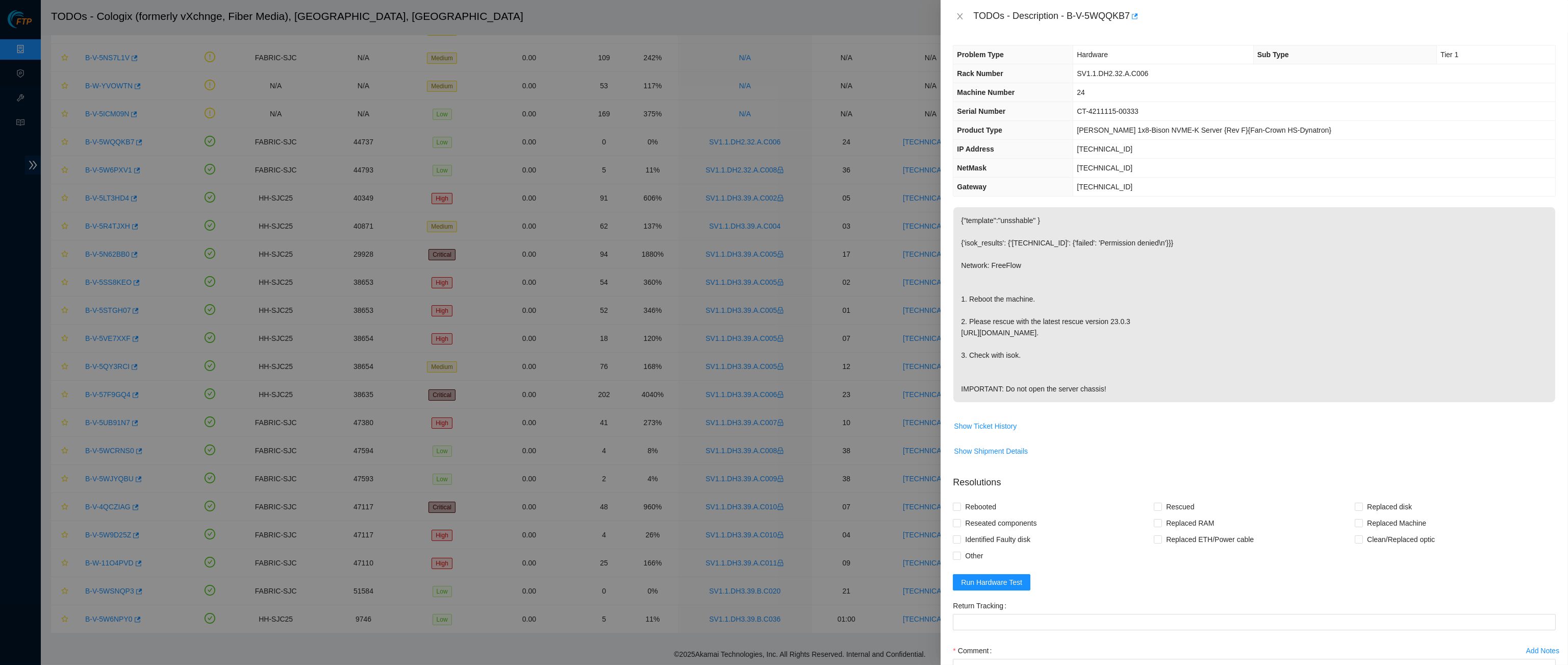
click at [967, 16] on div "TODOs - Description - B-V-5WQQKB7" at bounding box center [1254, 16] width 603 height 17
click at [963, 13] on icon "close" at bounding box center [959, 17] width 8 height 8
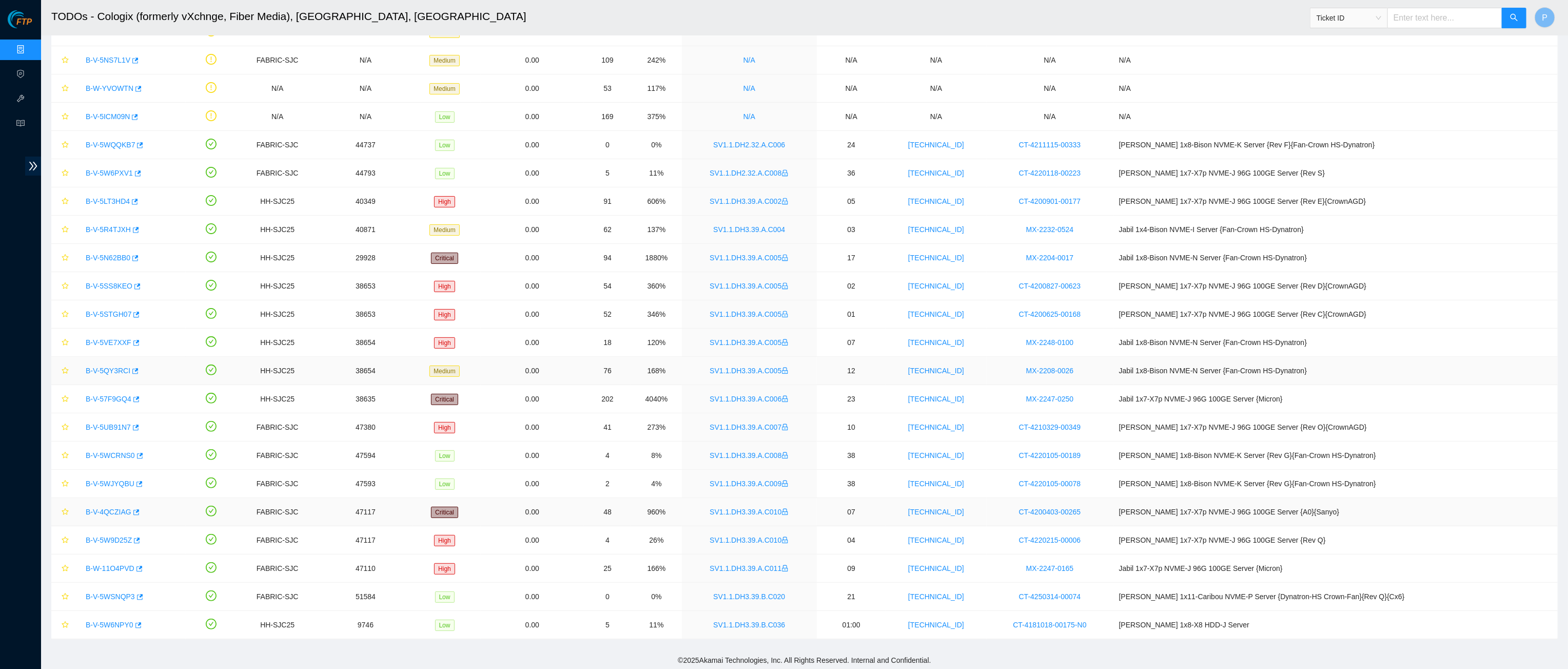
scroll to position [101, 0]
click at [120, 595] on link "B-V-5WSNQP3" at bounding box center [111, 597] width 49 height 8
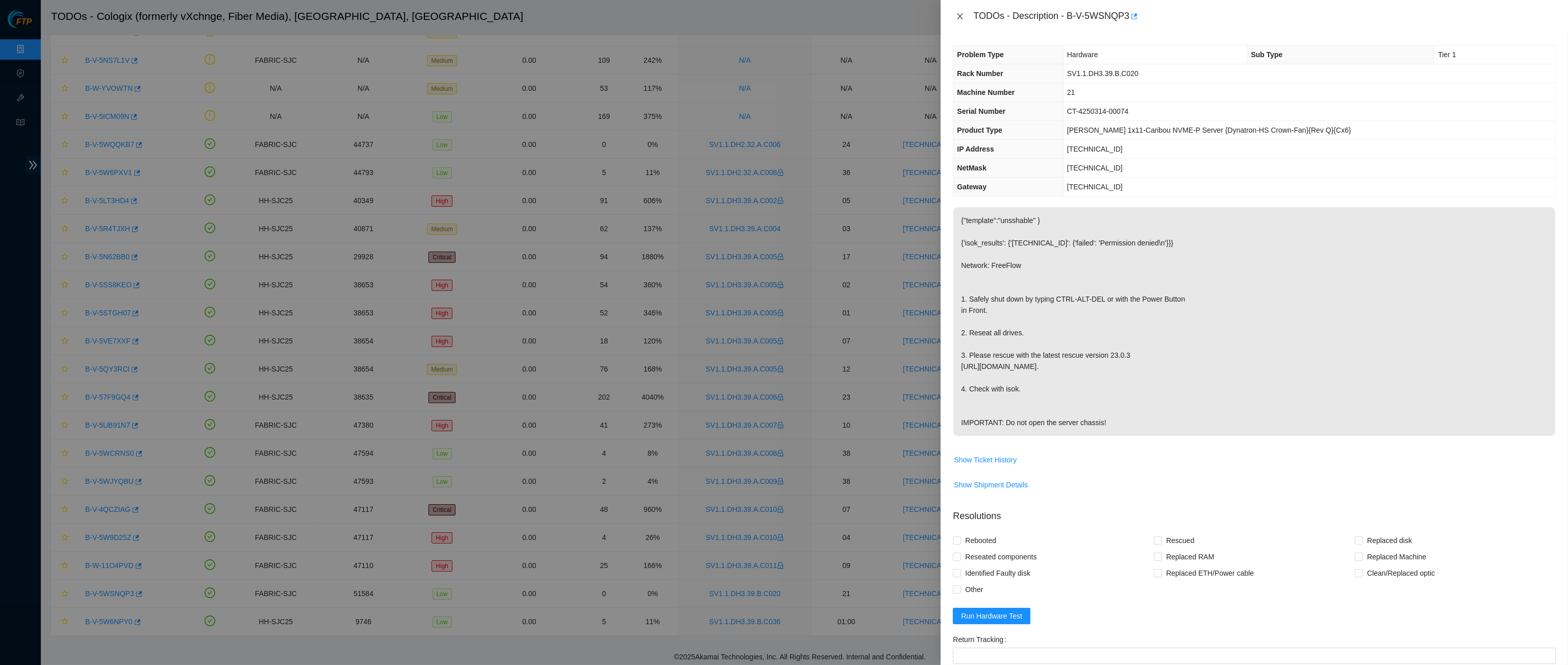
click at [957, 16] on icon "close" at bounding box center [959, 17] width 8 height 8
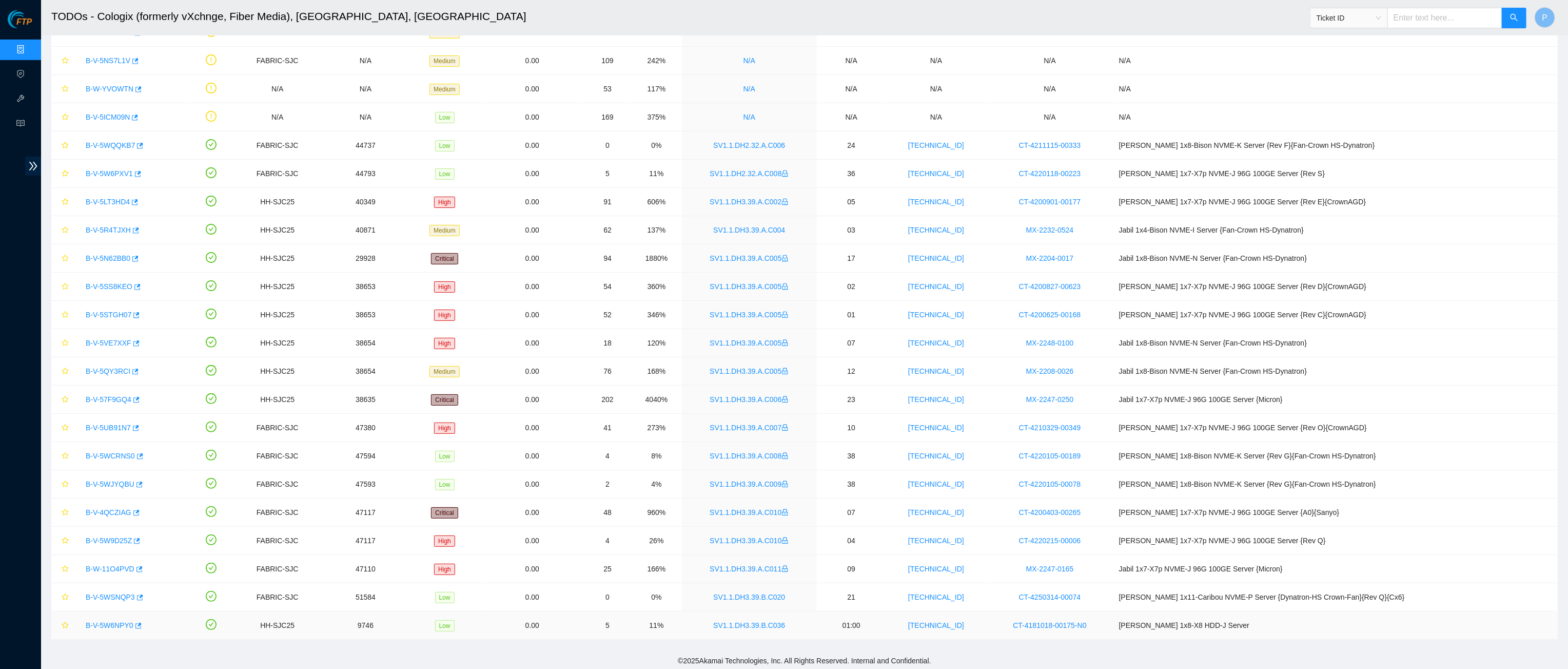
click at [113, 623] on link "B-V-5W6NPY0" at bounding box center [110, 625] width 48 height 8
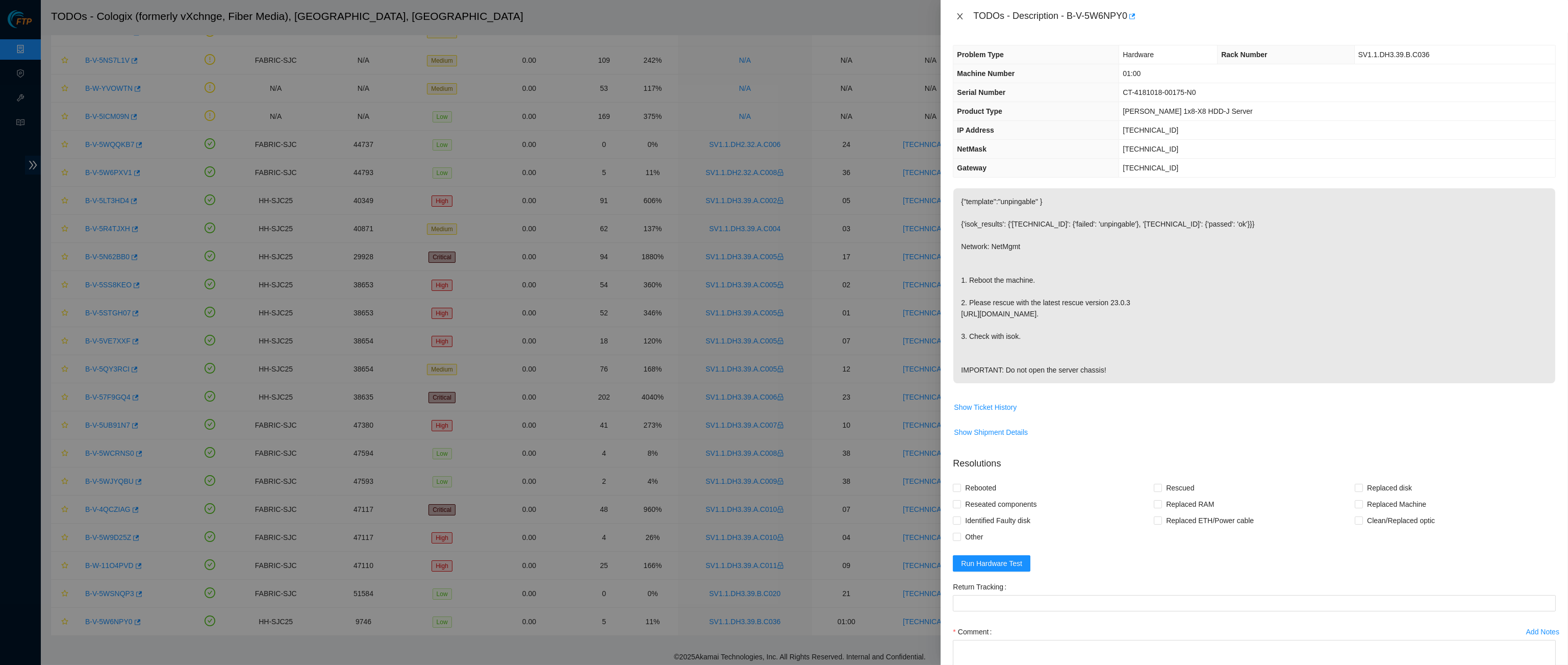
click at [959, 16] on icon "close" at bounding box center [960, 17] width 6 height 6
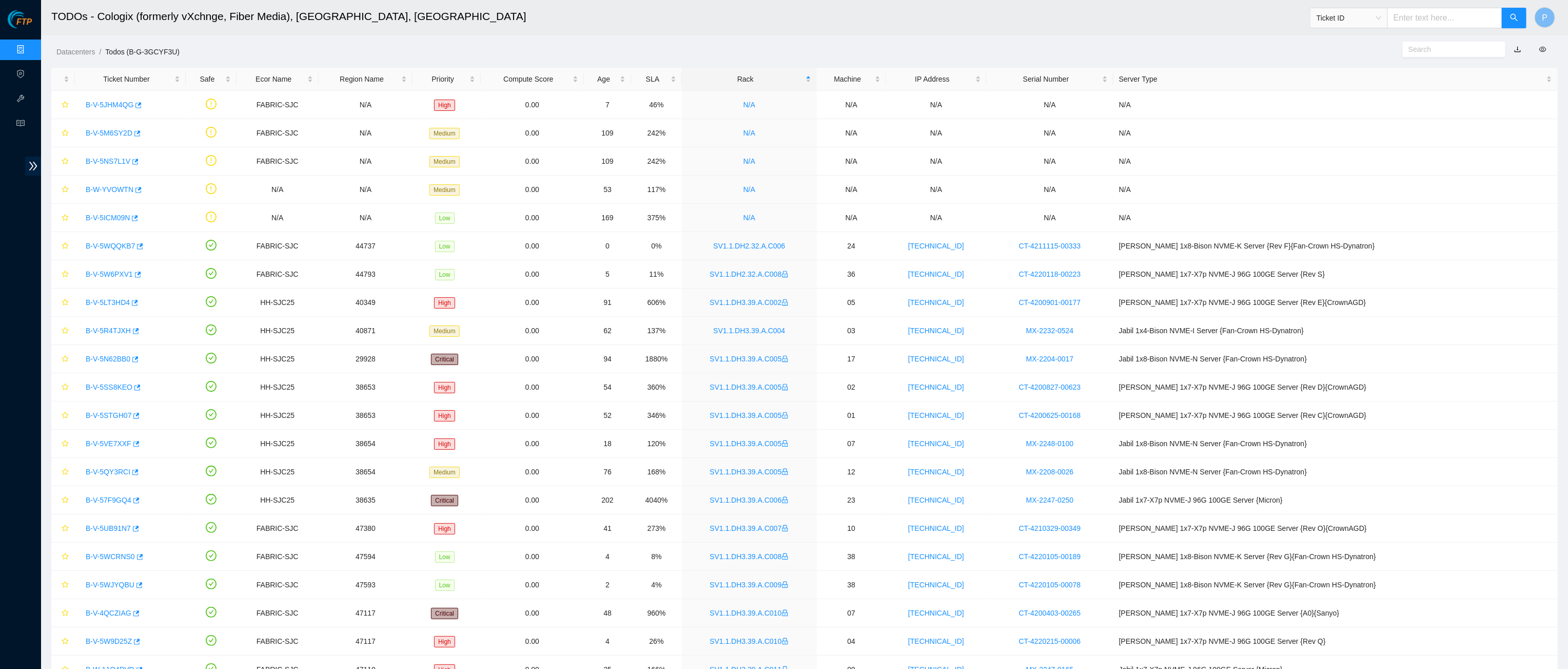
scroll to position [0, 0]
click at [487, 39] on div "Datacenters / Todos (B-G-3GCYF3U) /" at bounding box center [613, 28] width 1145 height 58
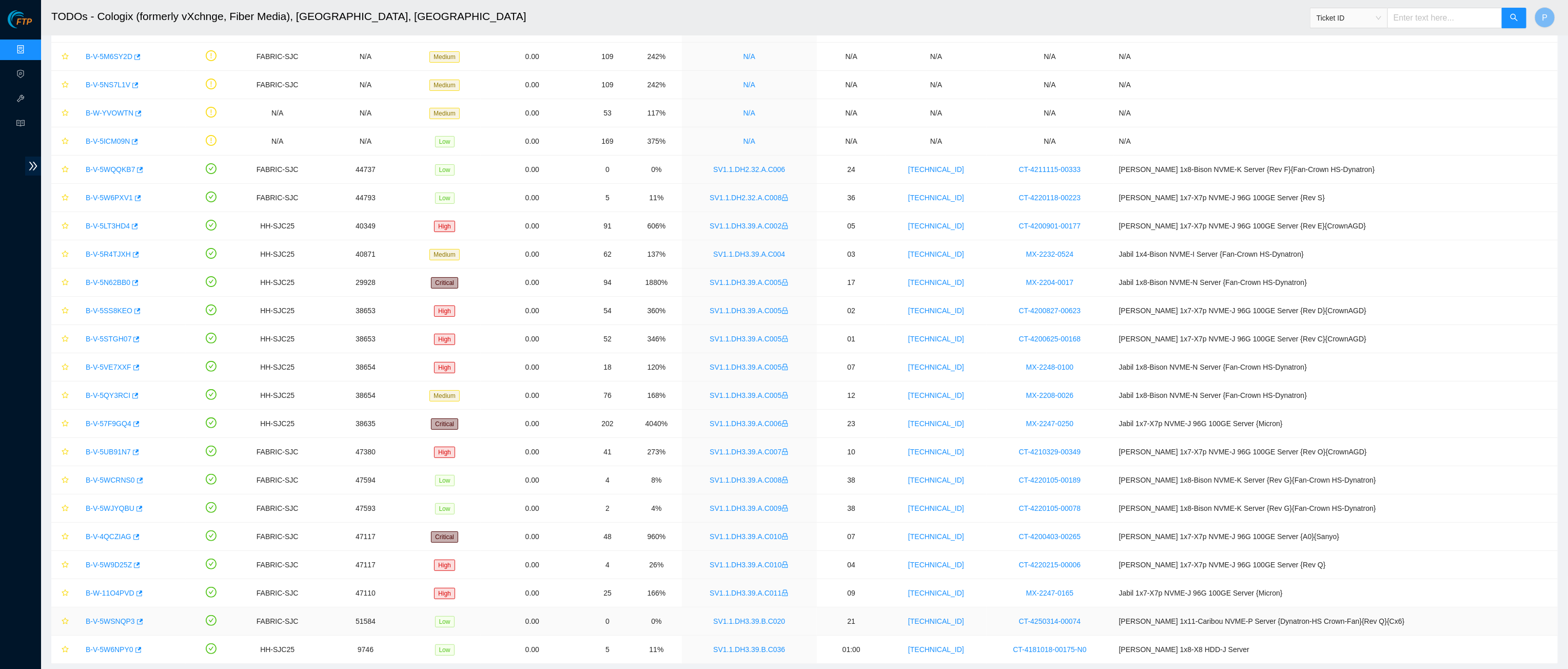
scroll to position [75, 0]
click at [108, 170] on link "B-V-5WQQKB7" at bounding box center [111, 170] width 49 height 8
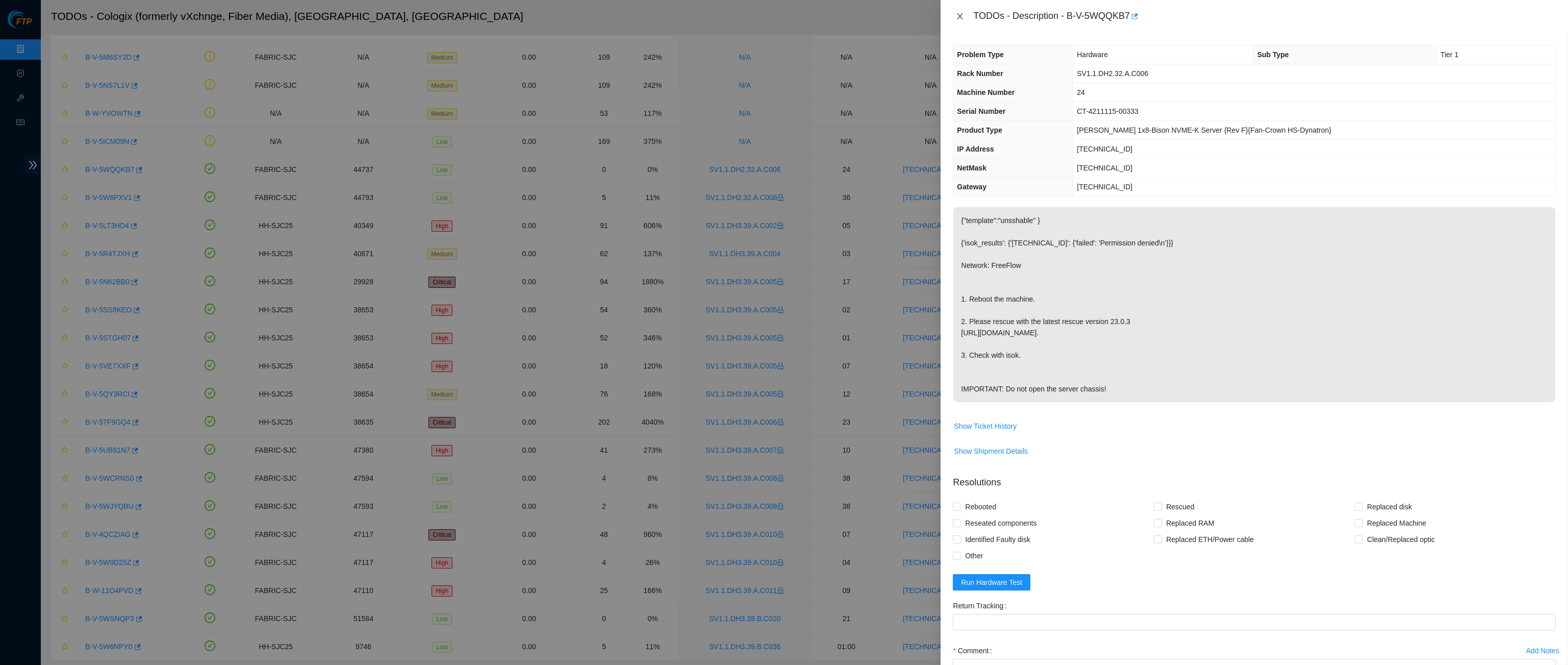
click at [962, 18] on icon "close" at bounding box center [959, 17] width 8 height 8
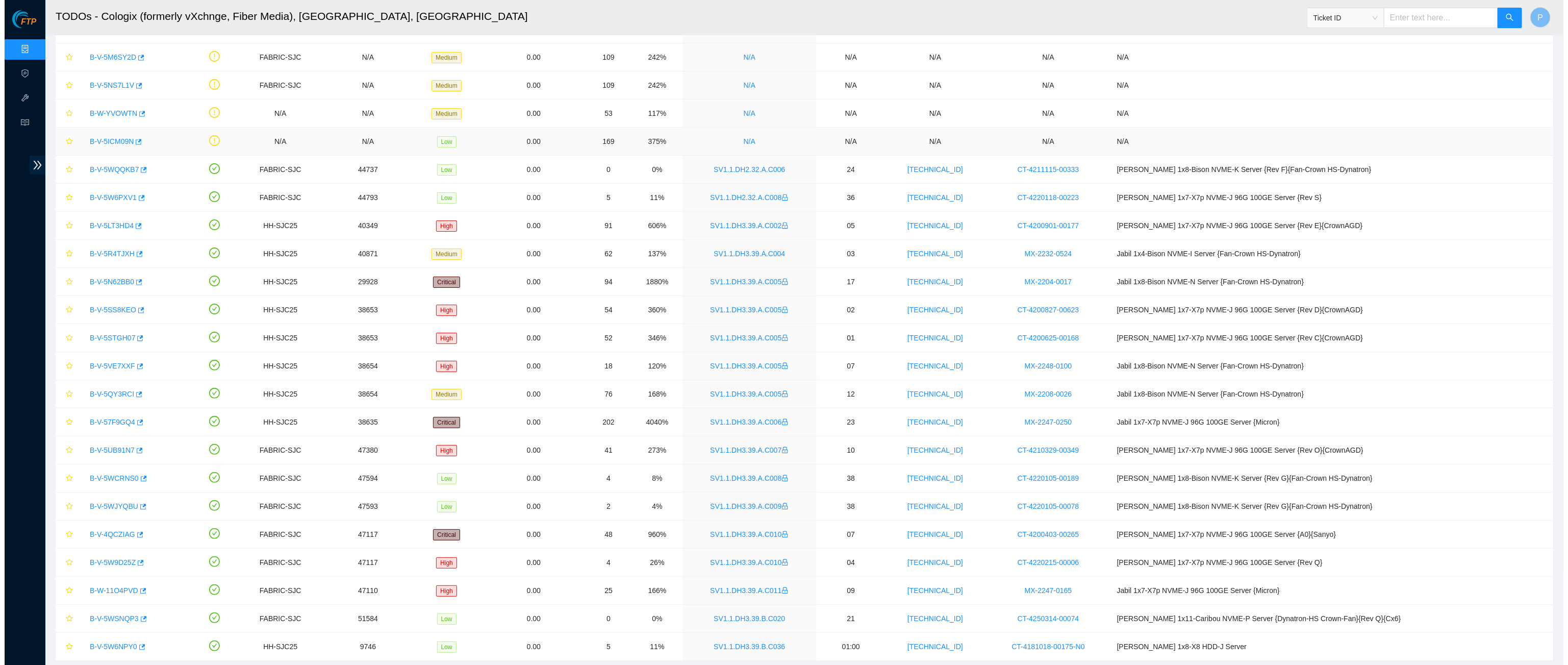
scroll to position [0, 0]
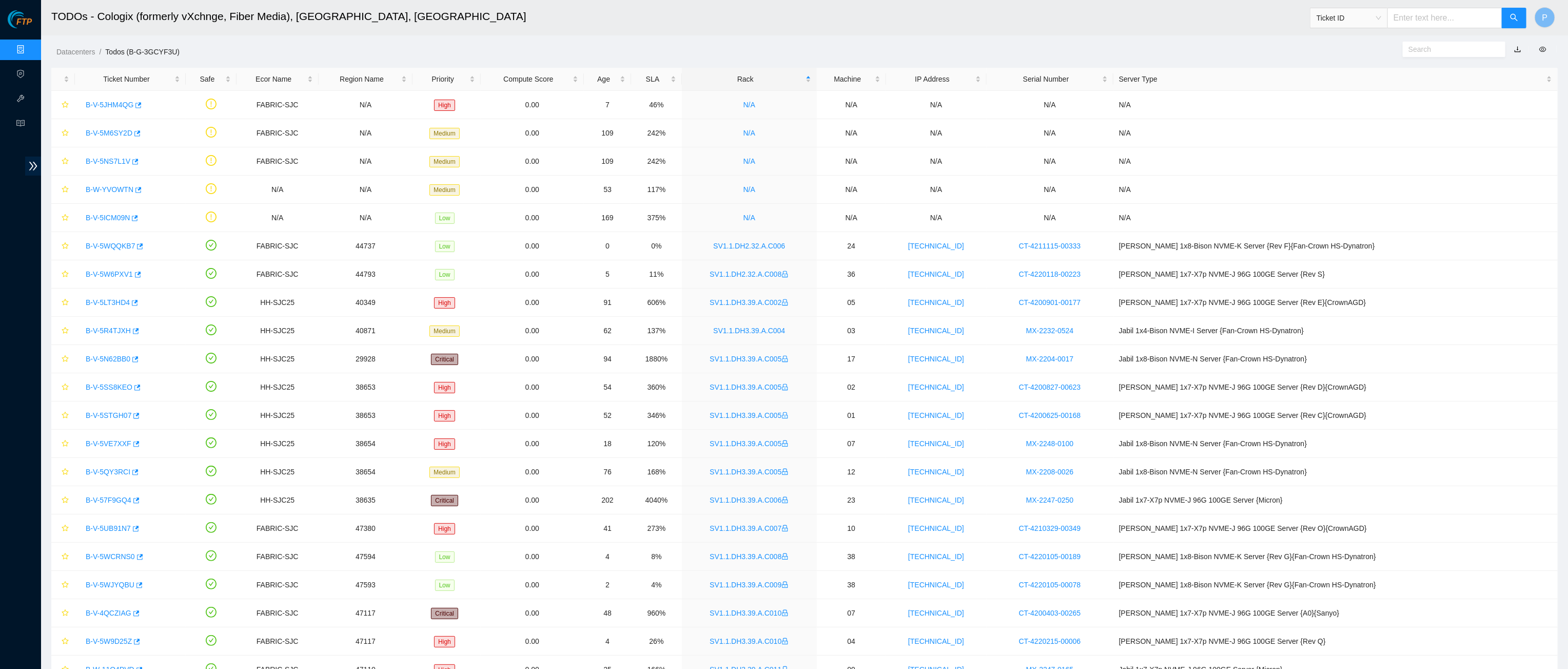
click at [1422, 22] on input "text" at bounding box center [1446, 18] width 115 height 21
paste input "B-V-5W9GEER"
type input "B-V-5W9GEER"
click at [1507, 14] on button "button" at bounding box center [1514, 18] width 24 height 21
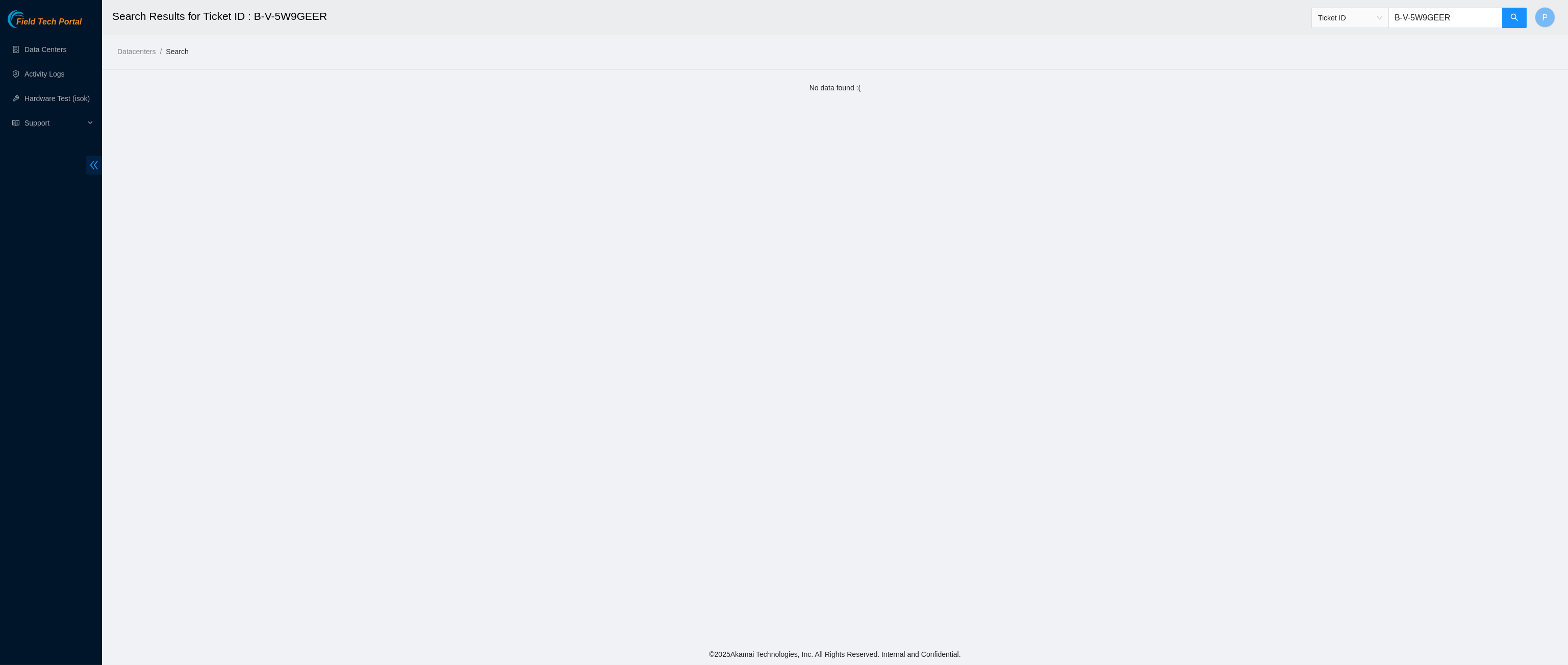
click at [98, 162] on icon "double-left" at bounding box center [93, 164] width 11 height 11
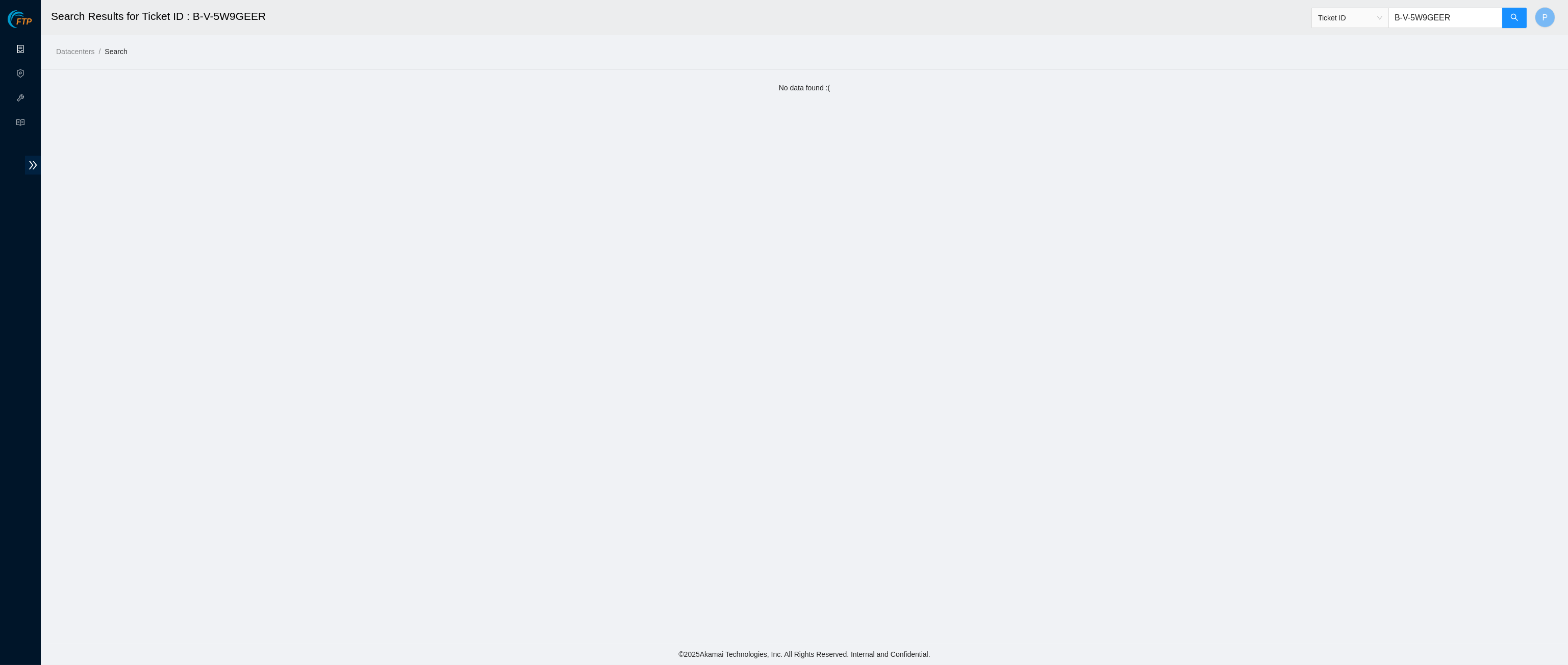
click at [29, 46] on link "Data Centers" at bounding box center [50, 50] width 42 height 8
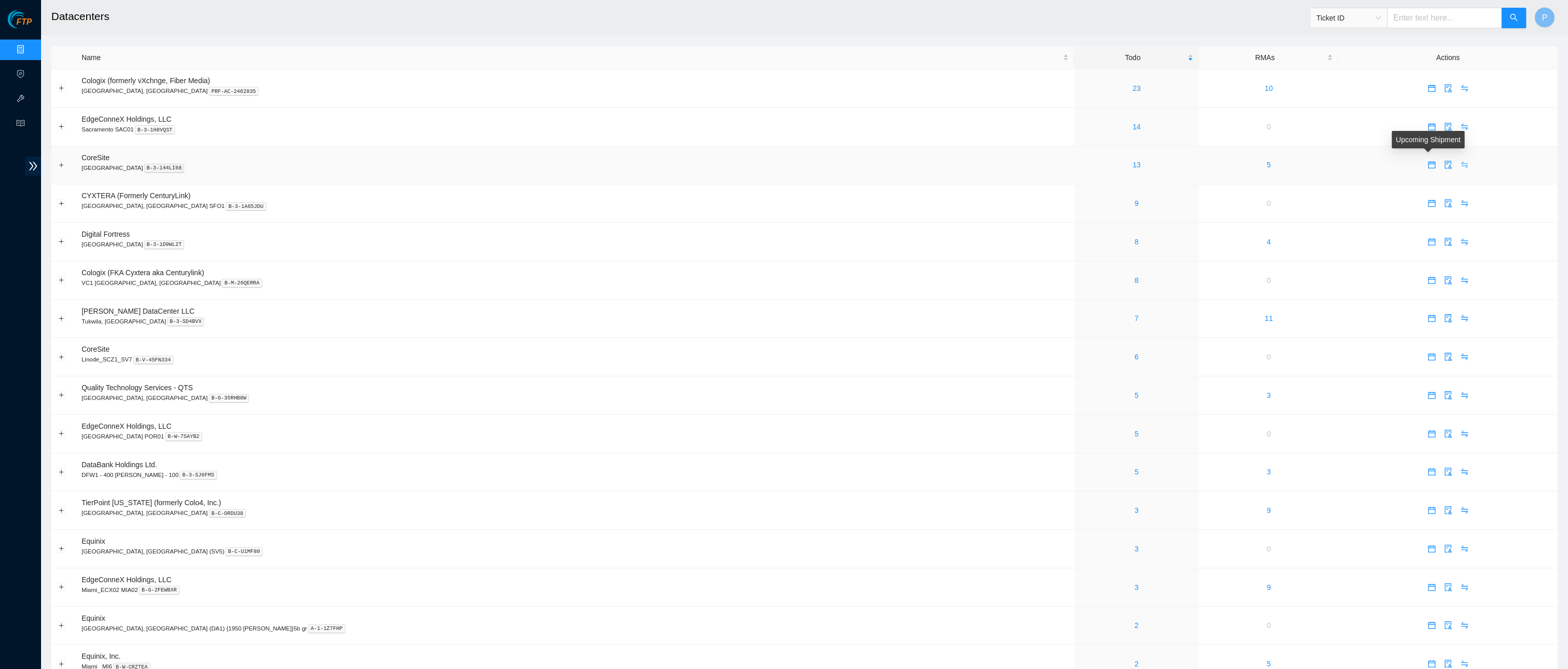
click at [1461, 162] on icon "swap" at bounding box center [1465, 164] width 8 height 8
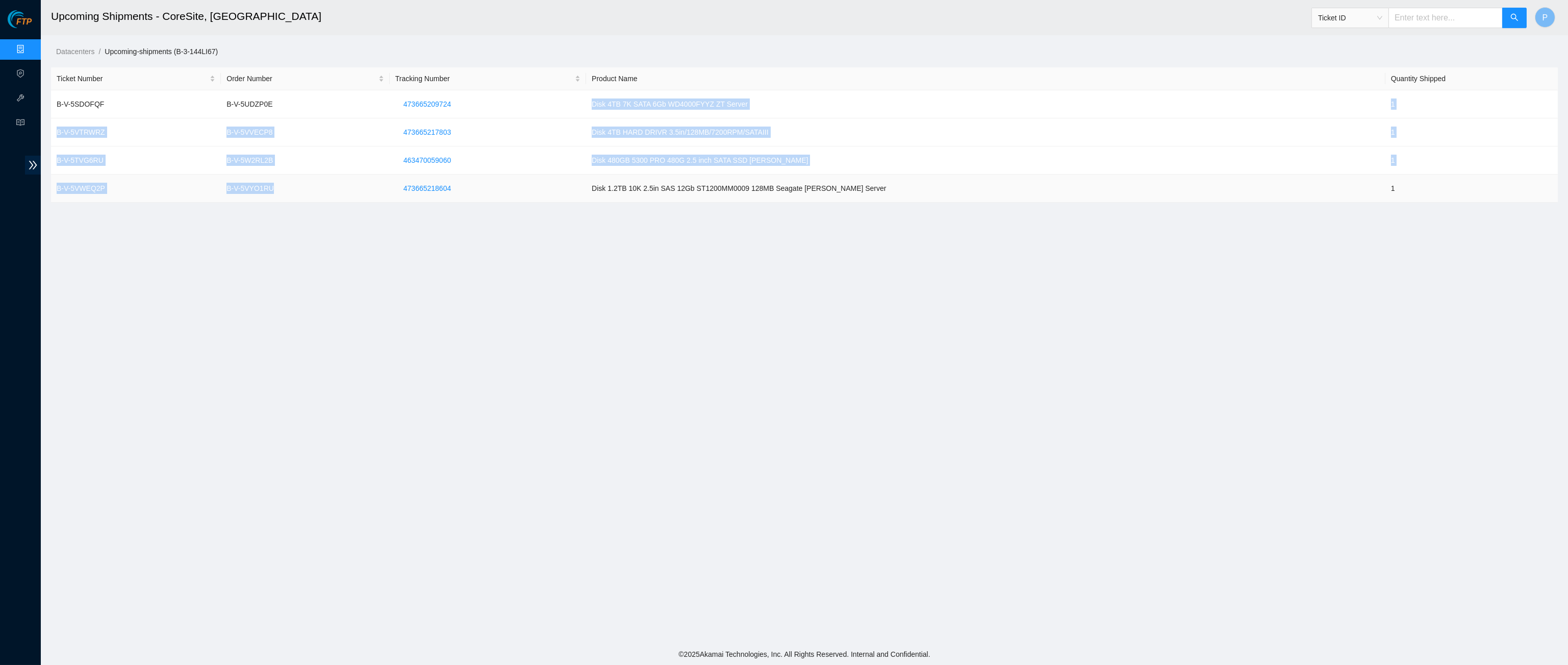
drag, startPoint x: 361, startPoint y: 112, endPoint x: 387, endPoint y: 188, distance: 80.3
click at [387, 188] on tbody "B-V-5SDOFQF B-V-5UDZP0E 473665209724 Disk 4TB 7K SATA 6Gb WD4000FYYZ ZT Server …" at bounding box center [804, 146] width 1507 height 112
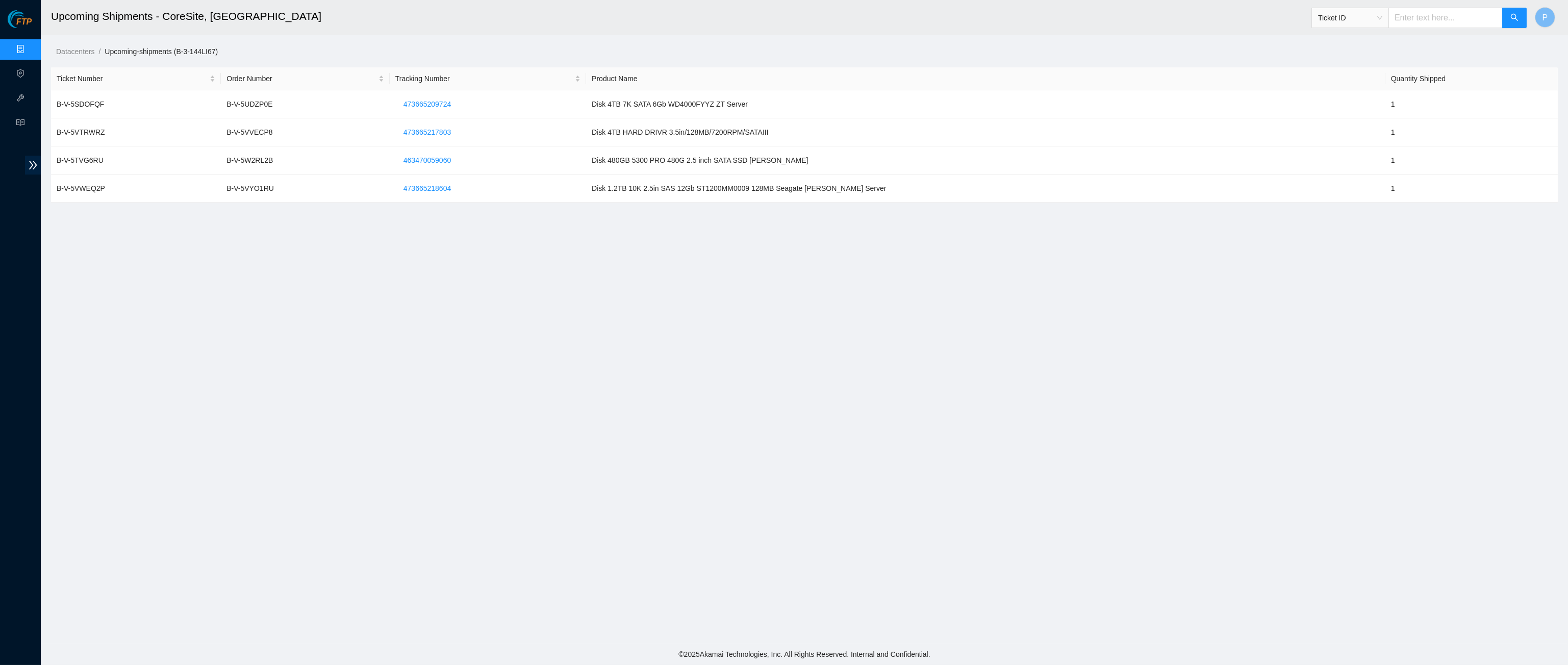
click at [399, 260] on main "Upcoming Shipments - CoreSite, Santa Clara, CA SV4 Ticket ID P Datacenters / Up…" at bounding box center [804, 322] width 1527 height 644
click at [1350, 26] on span "Ticket ID" at bounding box center [1349, 18] width 77 height 20
click at [1347, 18] on span "Ticket ID" at bounding box center [1350, 18] width 64 height 16
click at [1348, 103] on div "Serial Number" at bounding box center [1349, 103] width 65 height 12
click at [1410, 18] on input "text" at bounding box center [1446, 18] width 115 height 20
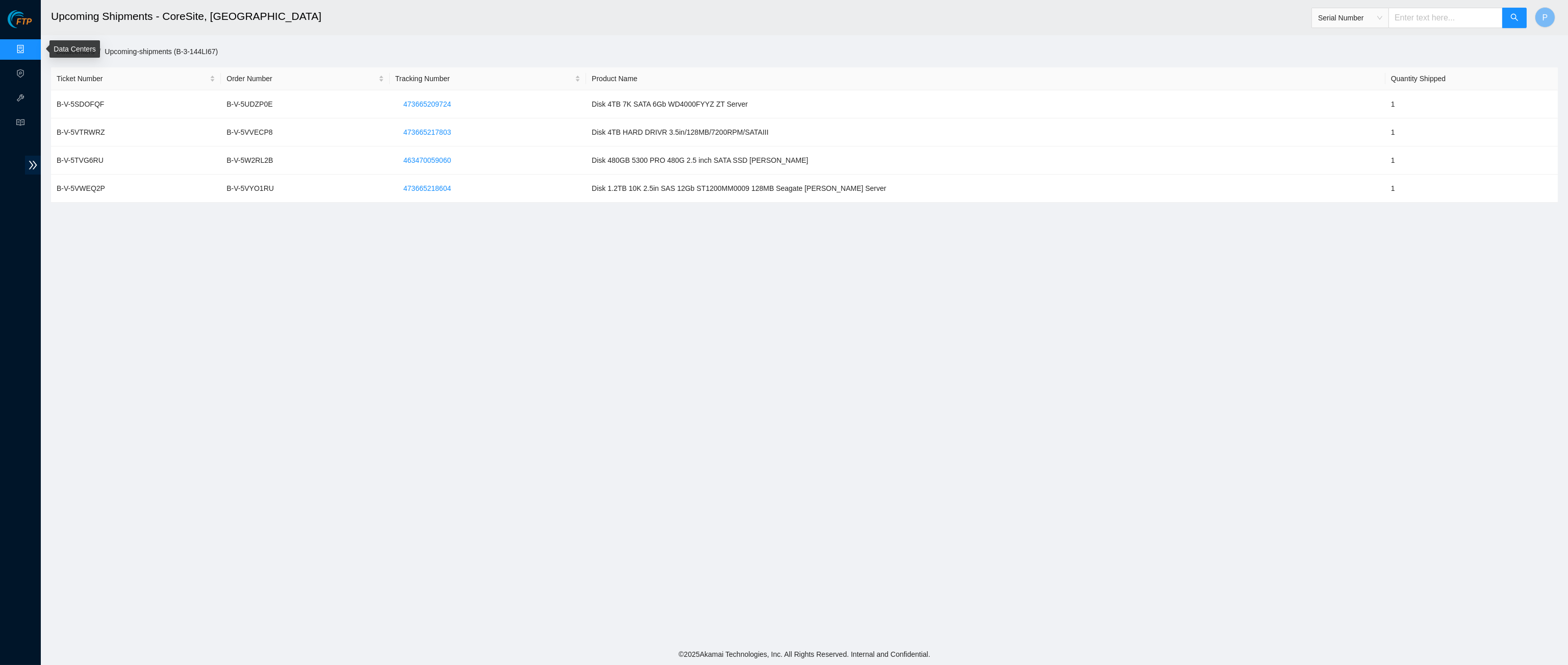
click at [29, 46] on link "Data Centers" at bounding box center [50, 50] width 42 height 8
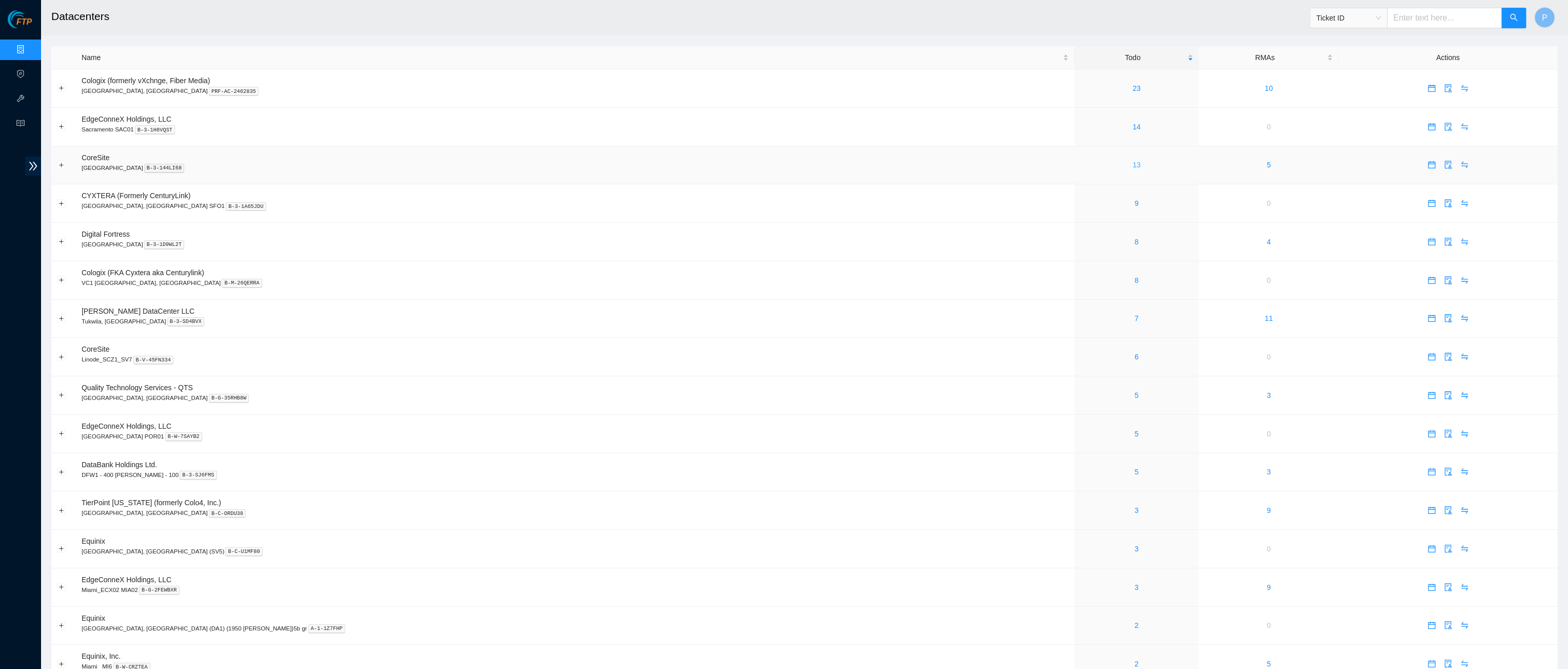
click at [1133, 165] on link "13" at bounding box center [1137, 164] width 8 height 8
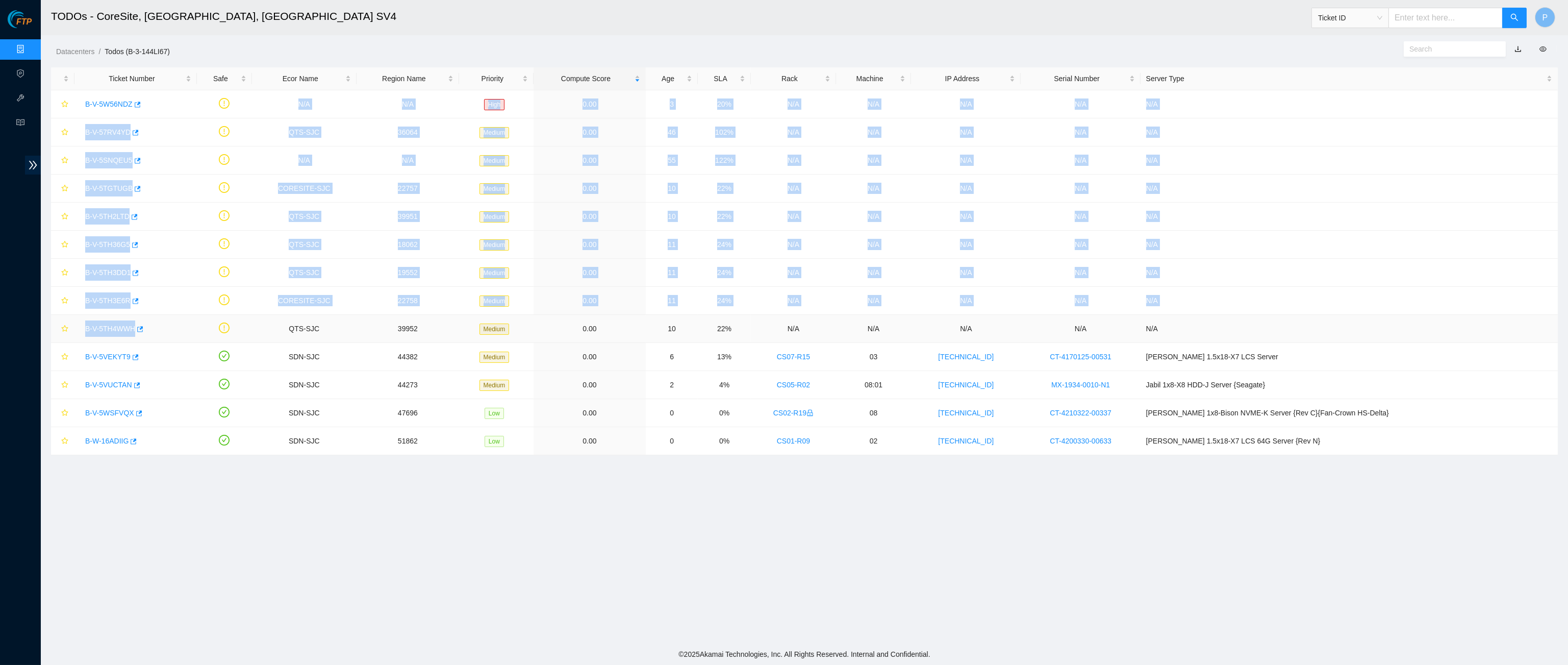
drag, startPoint x: 172, startPoint y: 108, endPoint x: 212, endPoint y: 332, distance: 227.5
click at [212, 332] on tbody "B-V-5W56NDZ N/A N/A High 0.00 3 20% N/A N/A N/A N/A N/A B-V-57RV4YD QTS-SJC 360…" at bounding box center [804, 272] width 1507 height 365
click at [292, 266] on td "QTS-SJC" at bounding box center [304, 272] width 105 height 28
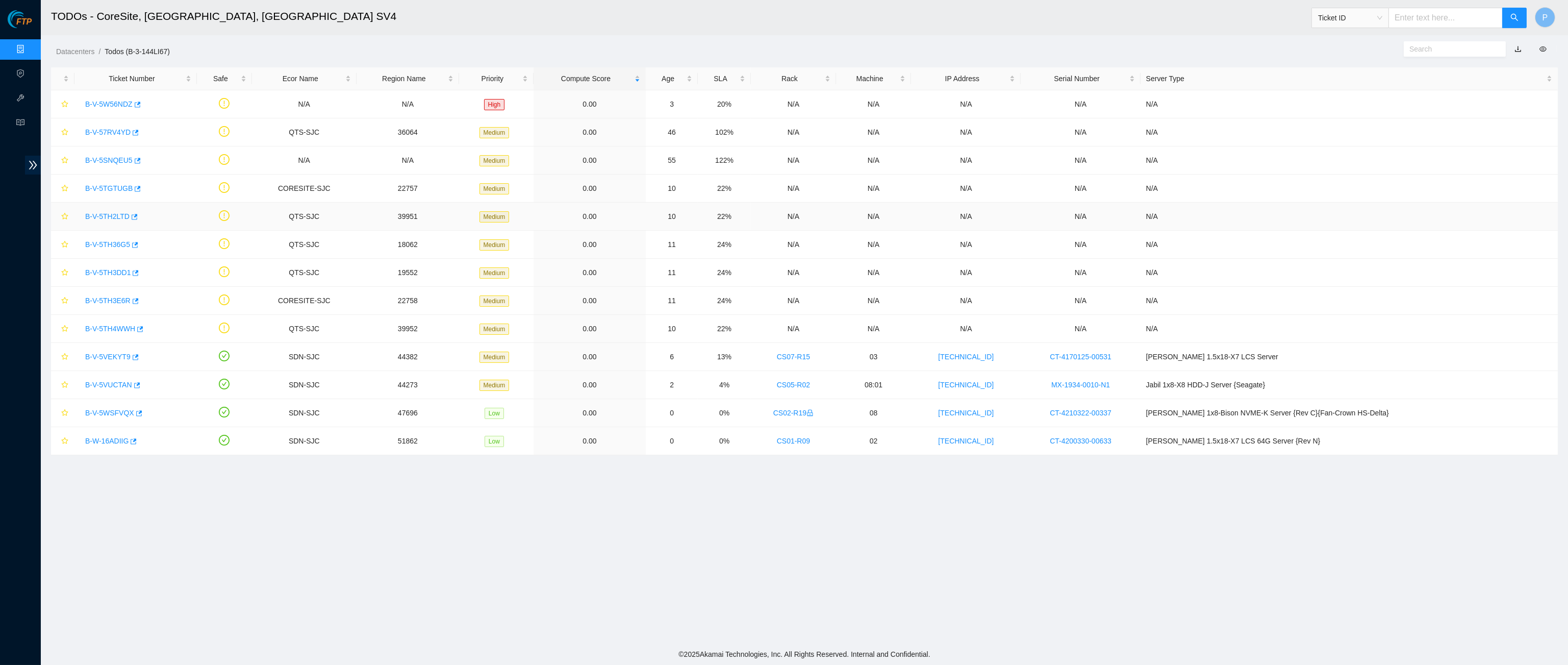
click at [96, 216] on link "B-V-5TH2LTD" at bounding box center [108, 216] width 45 height 8
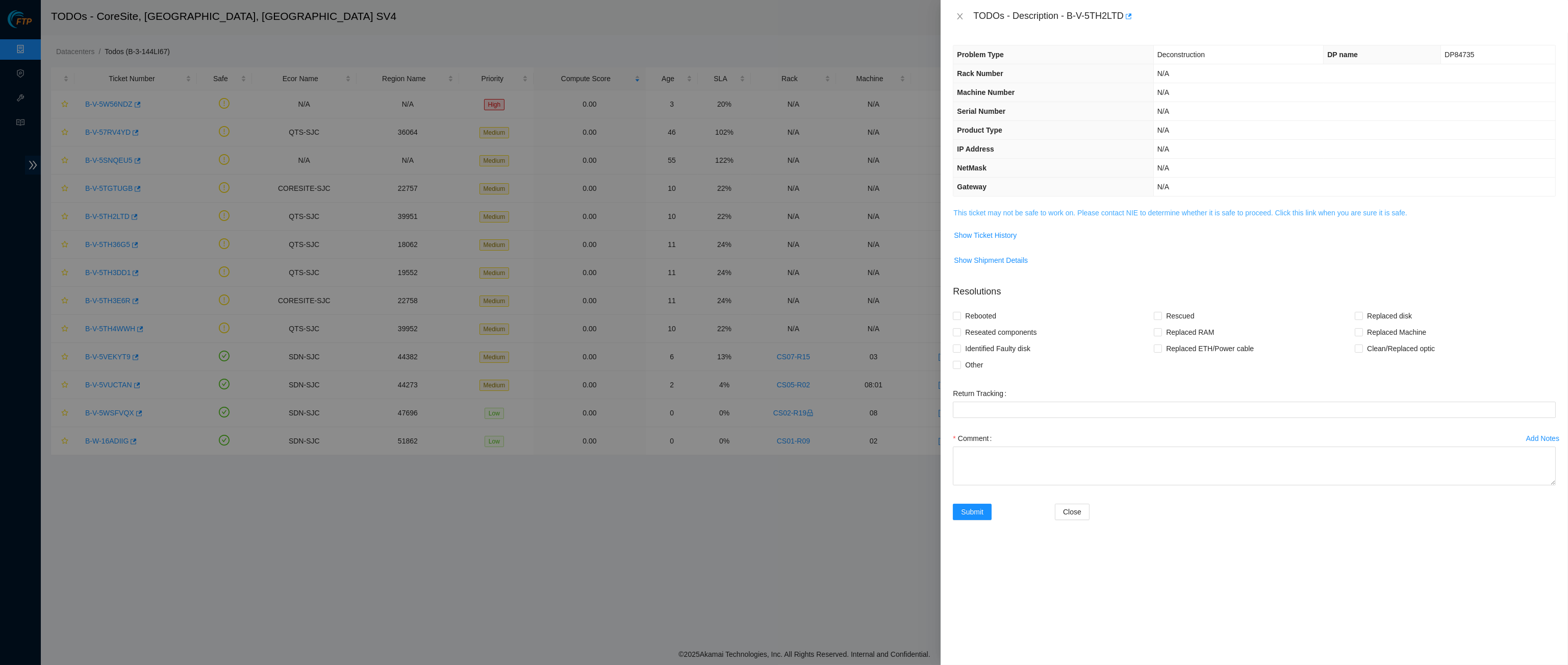
click at [1141, 209] on link "This ticket may not be safe to work on. Please contact NIE to determine whether…" at bounding box center [1180, 213] width 453 height 8
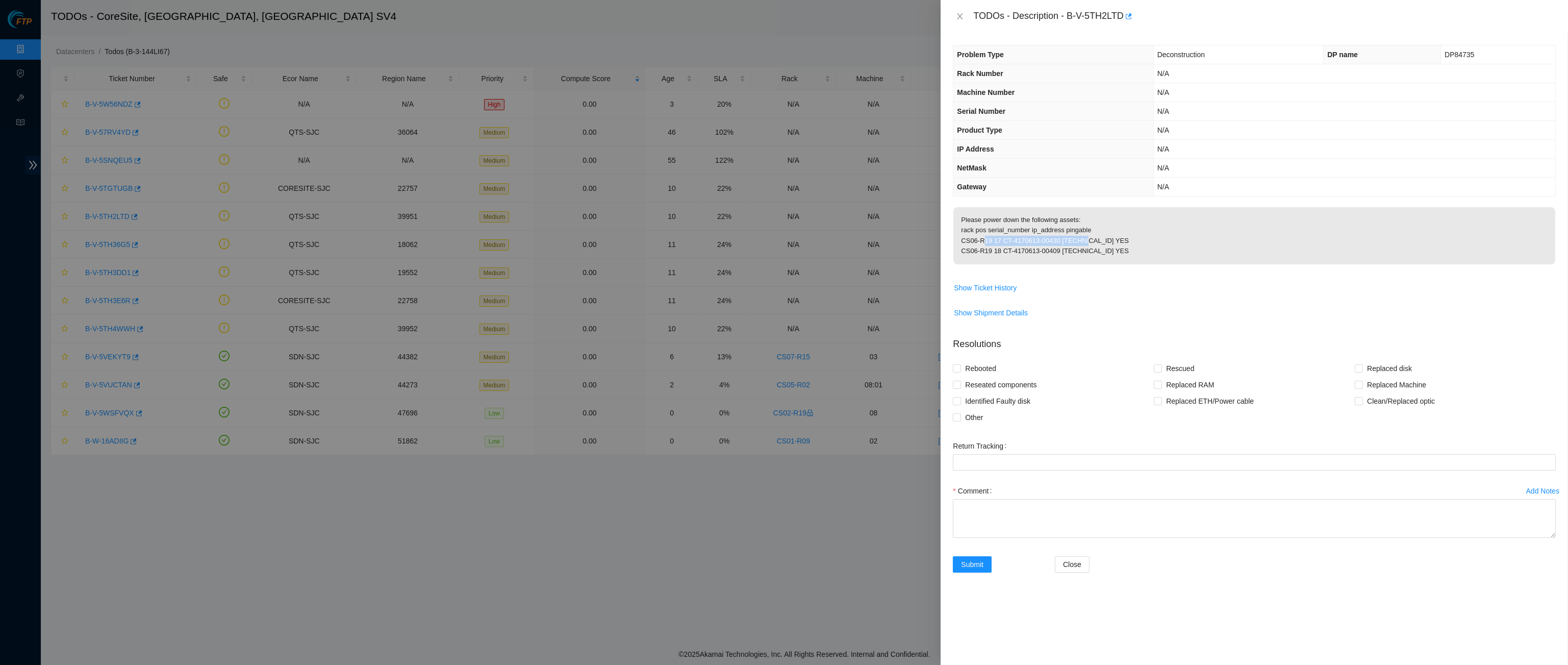
drag, startPoint x: 980, startPoint y: 244, endPoint x: 1090, endPoint y: 246, distance: 110.0
click at [1091, 246] on p "Please power down the following assets: rack pos serial_number ip_address pinga…" at bounding box center [1254, 235] width 602 height 57
drag, startPoint x: 1029, startPoint y: 258, endPoint x: 1126, endPoint y: 264, distance: 97.2
click at [1131, 264] on p "Please power down the following assets: rack pos serial_number ip_address pinga…" at bounding box center [1254, 235] width 602 height 57
click at [1107, 219] on p "Please power down the following assets: rack pos serial_number ip_address pinga…" at bounding box center [1254, 235] width 602 height 57
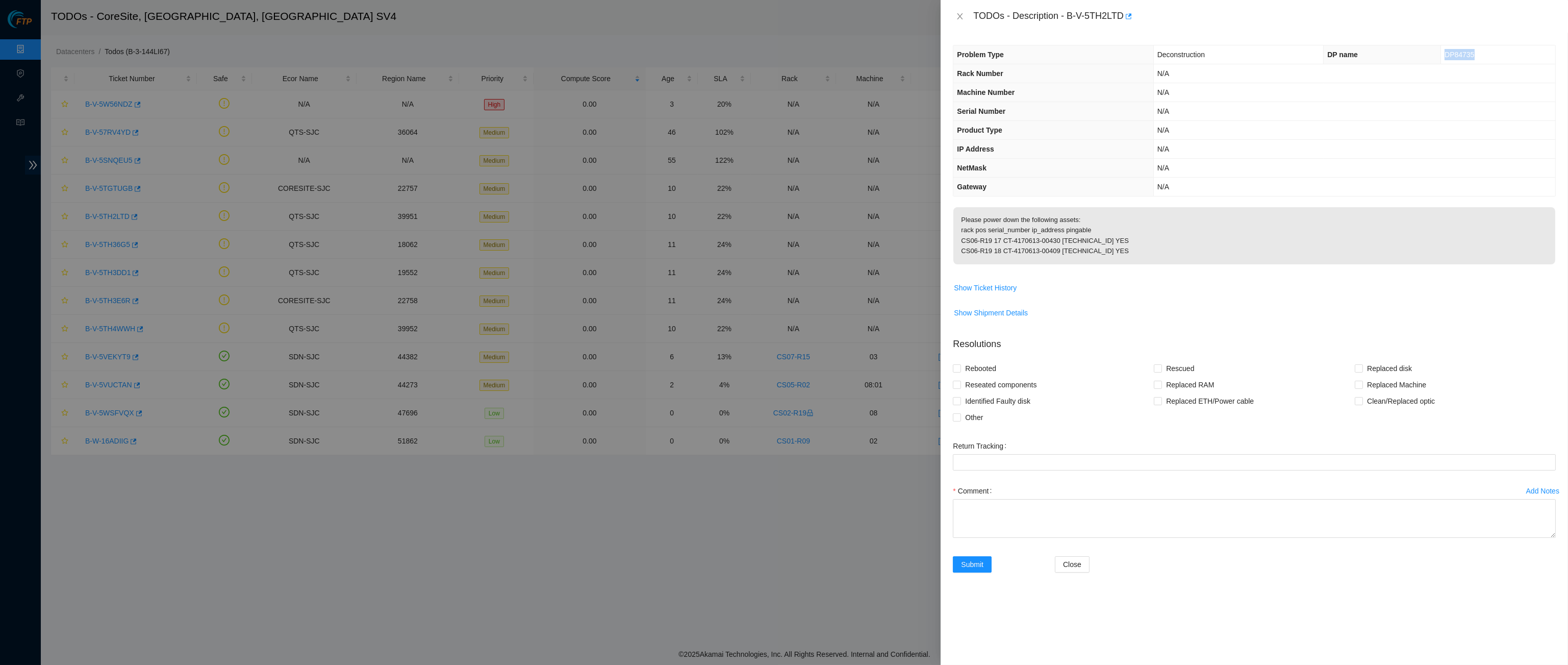
drag, startPoint x: 1492, startPoint y: 53, endPoint x: 1439, endPoint y: 57, distance: 53.2
click at [1441, 57] on td "DP84735" at bounding box center [1498, 54] width 115 height 18
click at [958, 15] on icon "close" at bounding box center [960, 17] width 6 height 6
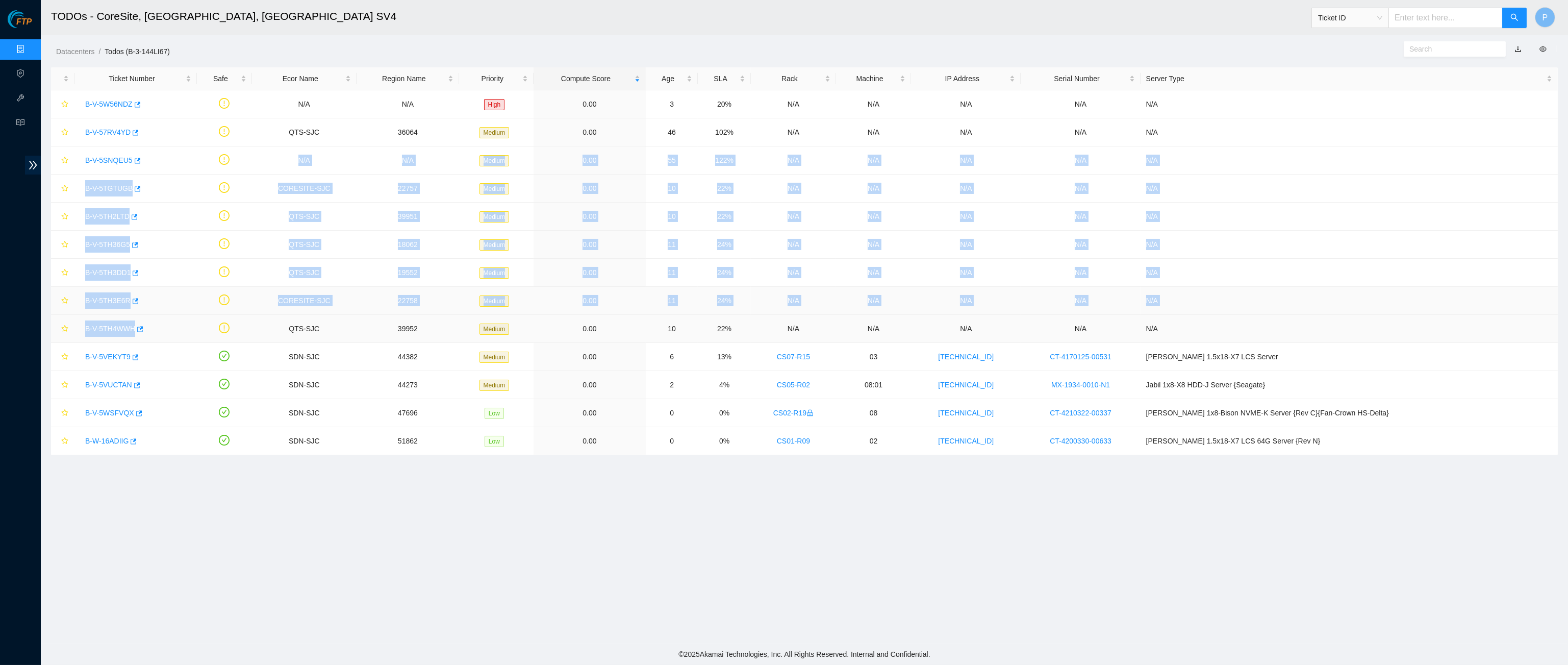
drag, startPoint x: 179, startPoint y: 158, endPoint x: 247, endPoint y: 313, distance: 169.3
click at [245, 324] on tbody "B-V-5W56NDZ N/A N/A High 0.00 3 20% N/A N/A N/A N/A N/A B-V-57RV4YD QTS-SJC 360…" at bounding box center [804, 272] width 1507 height 365
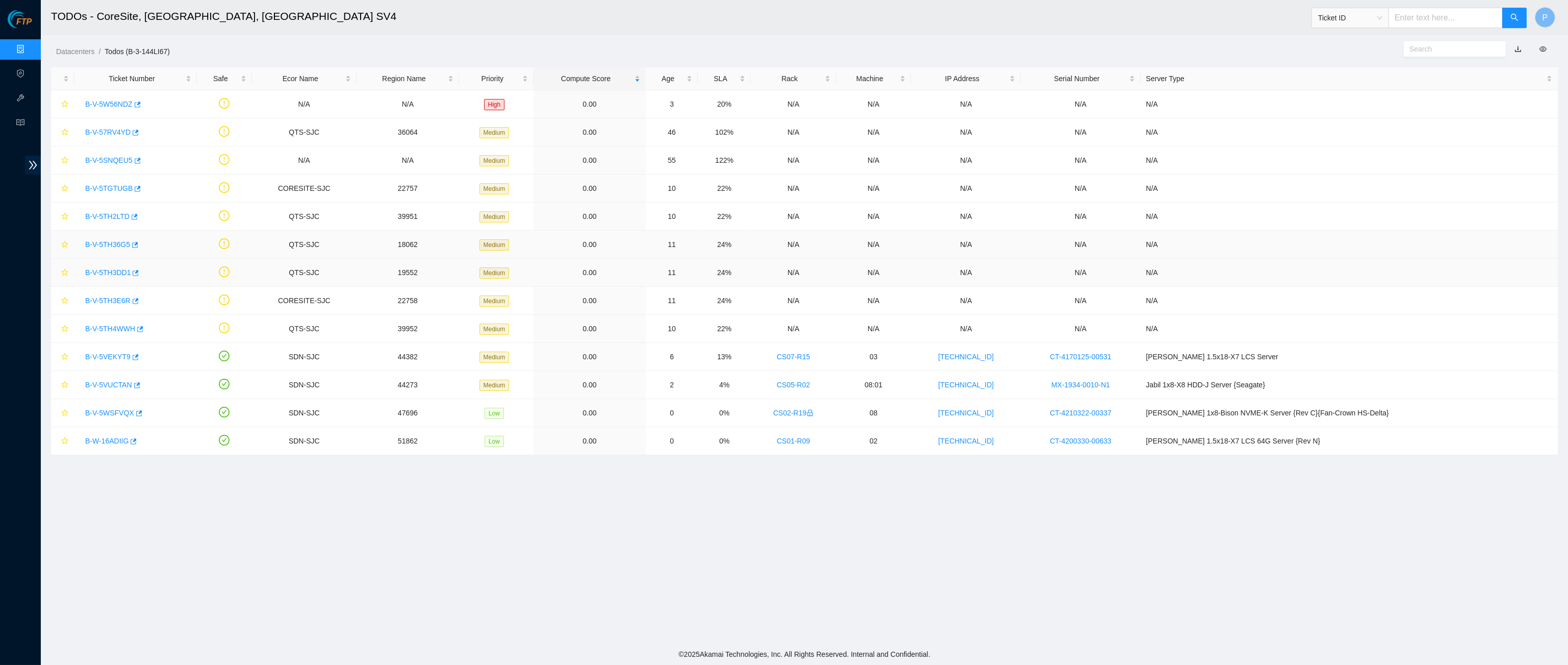
click at [428, 248] on td "18062" at bounding box center [407, 244] width 102 height 28
click at [647, 25] on h2 "TODOs - CoreSite, Santa Clara, CA SV4" at bounding box center [592, 17] width 1083 height 33
click at [1420, 19] on input "text" at bounding box center [1446, 18] width 115 height 20
paste input "DP77156"
type input "DP77156"
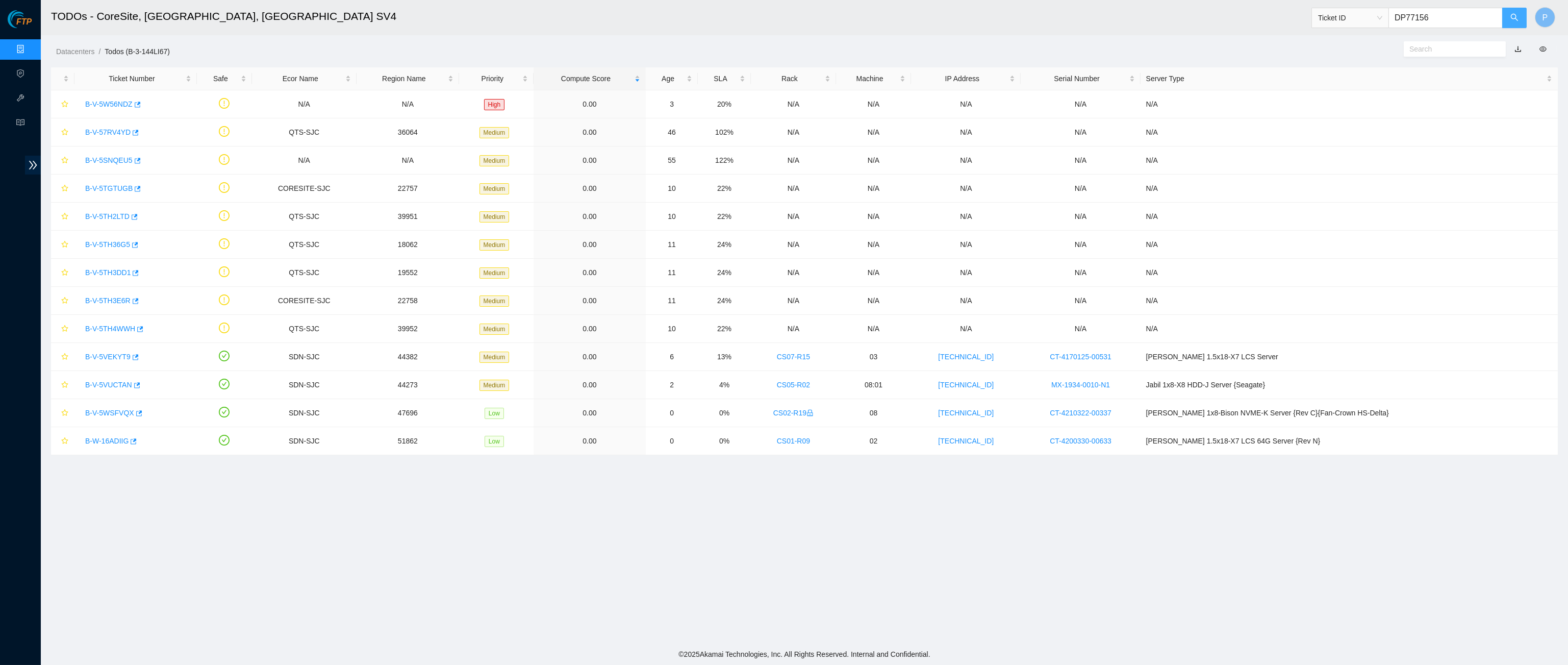
click at [1517, 18] on icon "search" at bounding box center [1514, 18] width 8 height 8
